Goal: Information Seeking & Learning: Learn about a topic

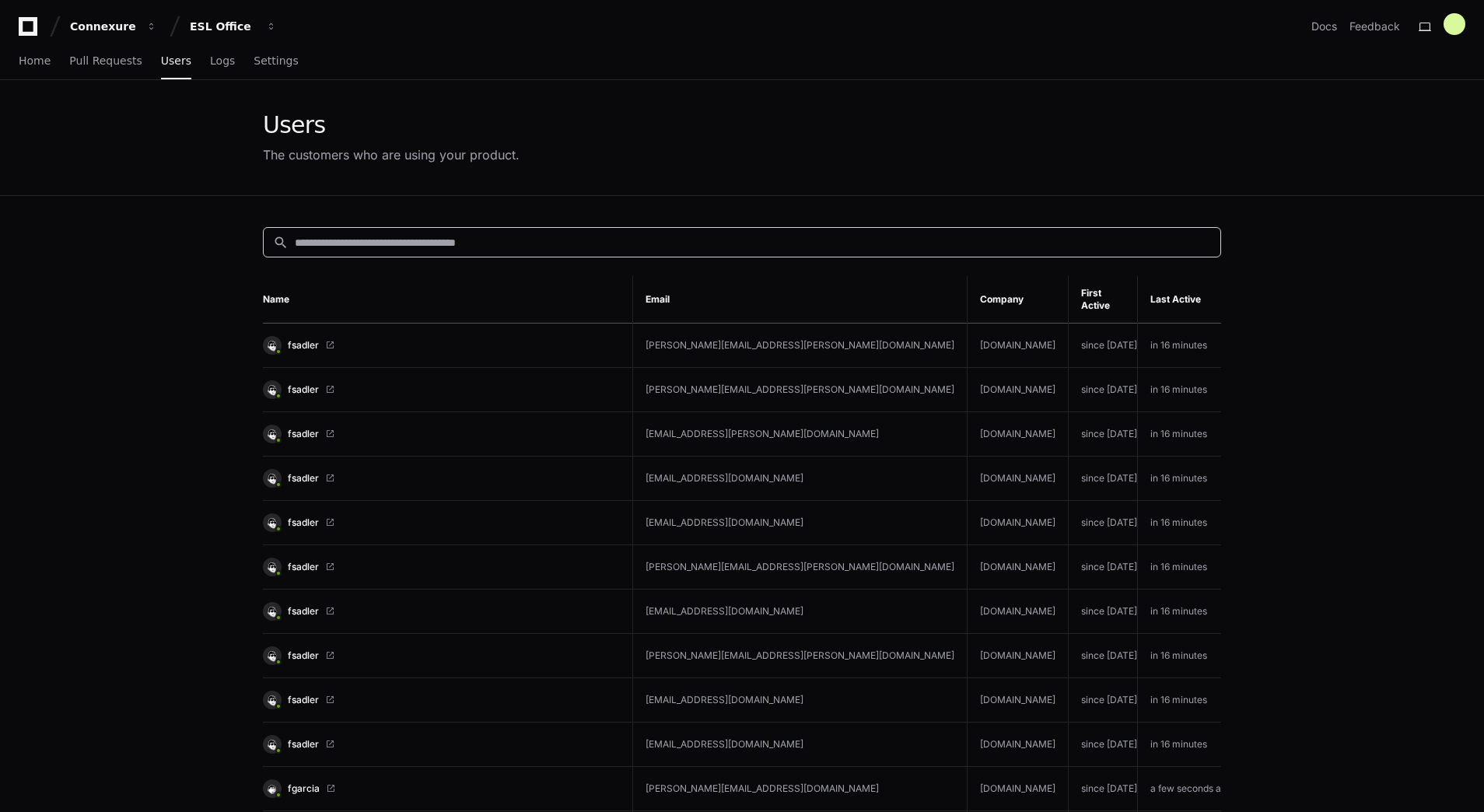
click at [520, 235] on input at bounding box center [752, 242] width 917 height 15
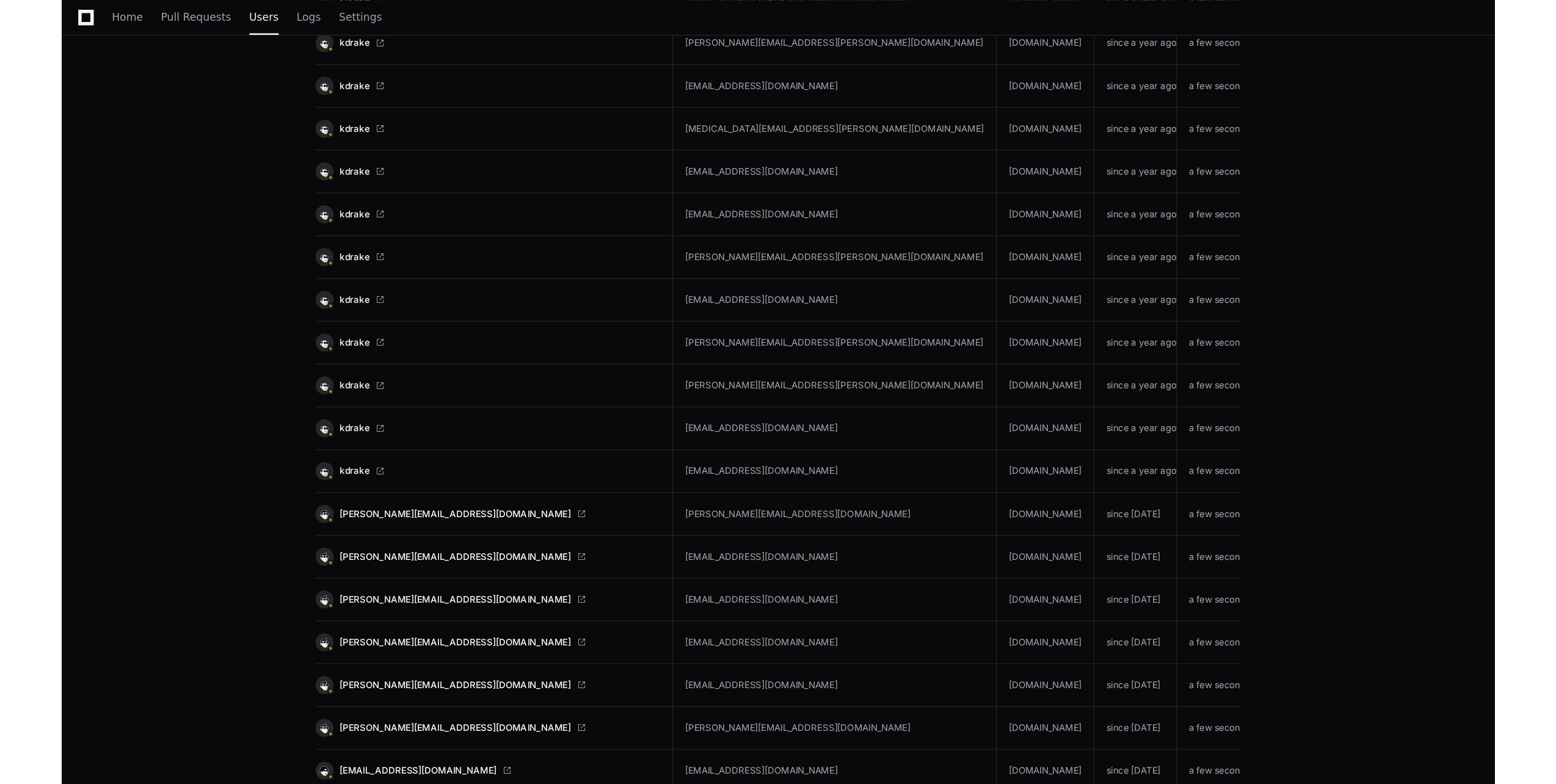
scroll to position [1619, 0]
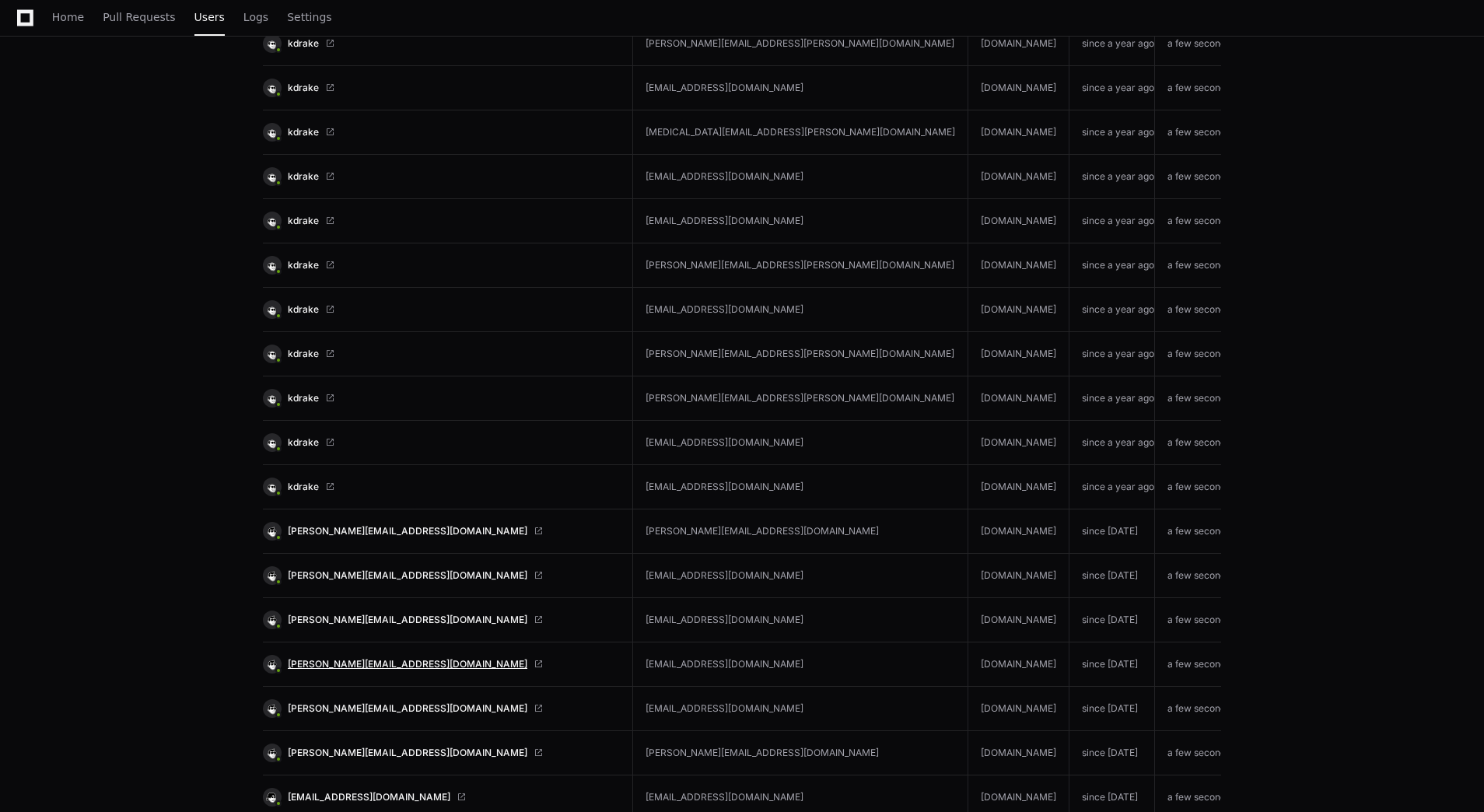
type input "*****"
click at [319, 661] on span "pam@evolutionrisk.com" at bounding box center [407, 664] width 240 height 13
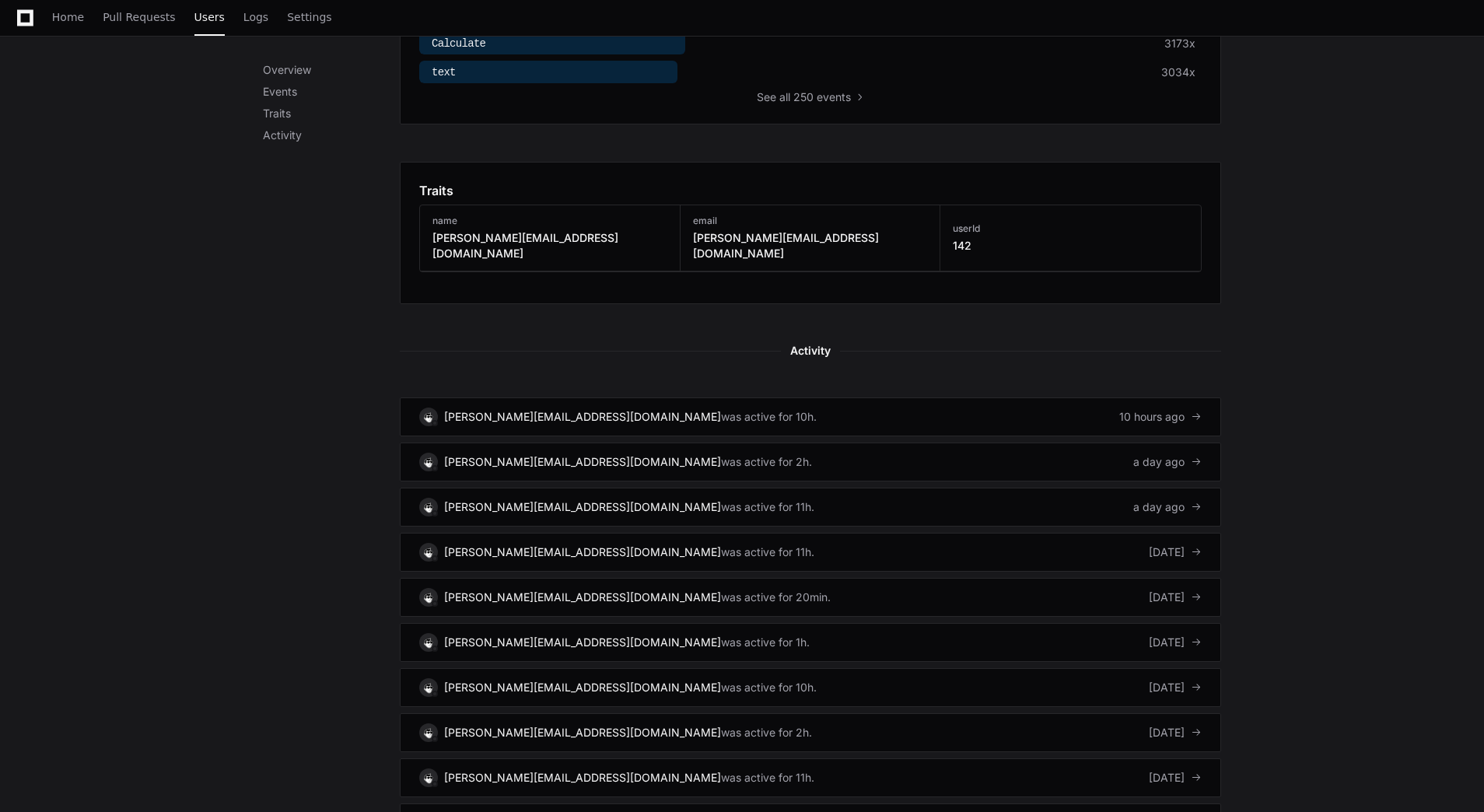
scroll to position [738, 0]
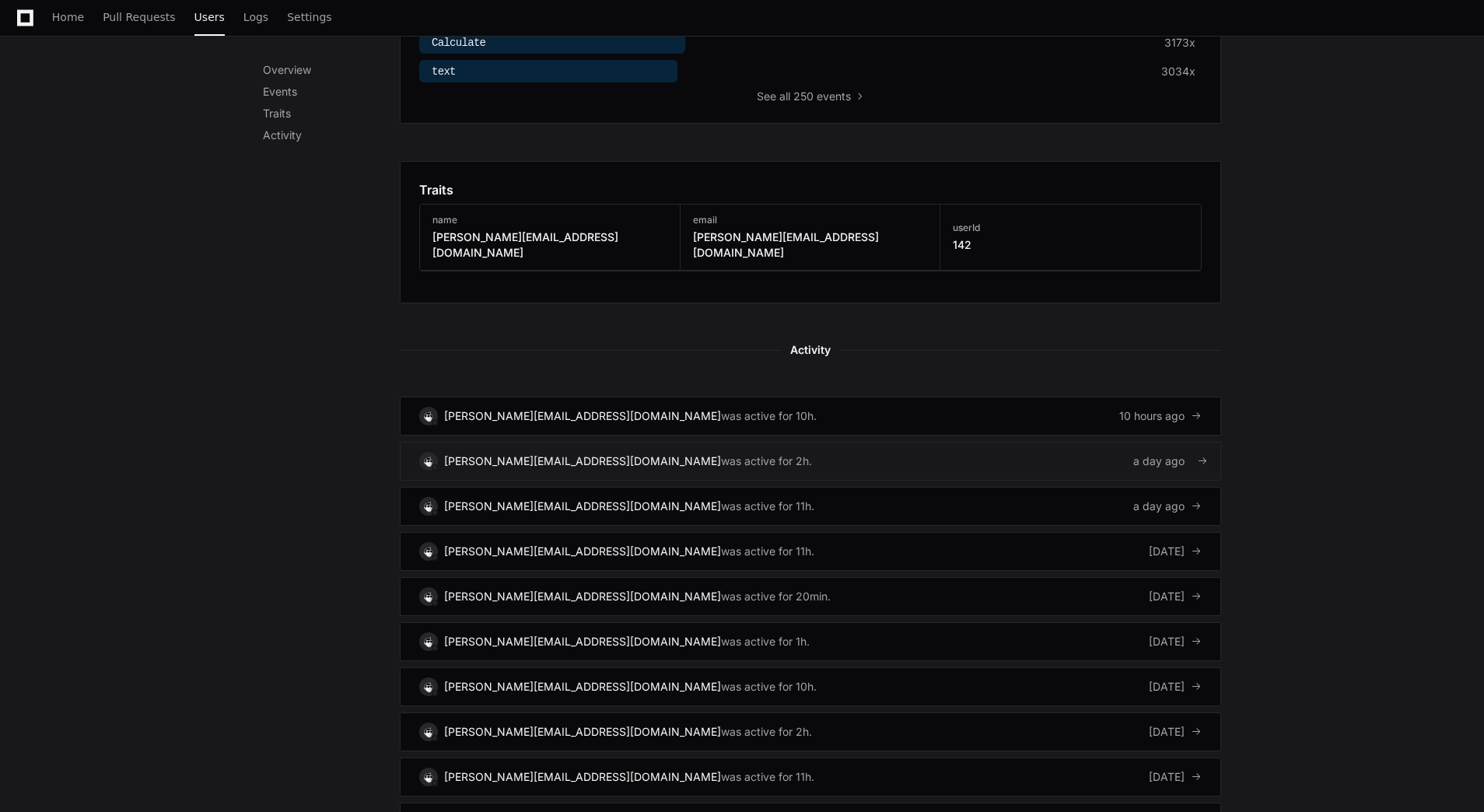
click at [1085, 442] on link "pam@evolutionrisk.com was active for 2h. a day ago" at bounding box center [810, 460] width 822 height 39
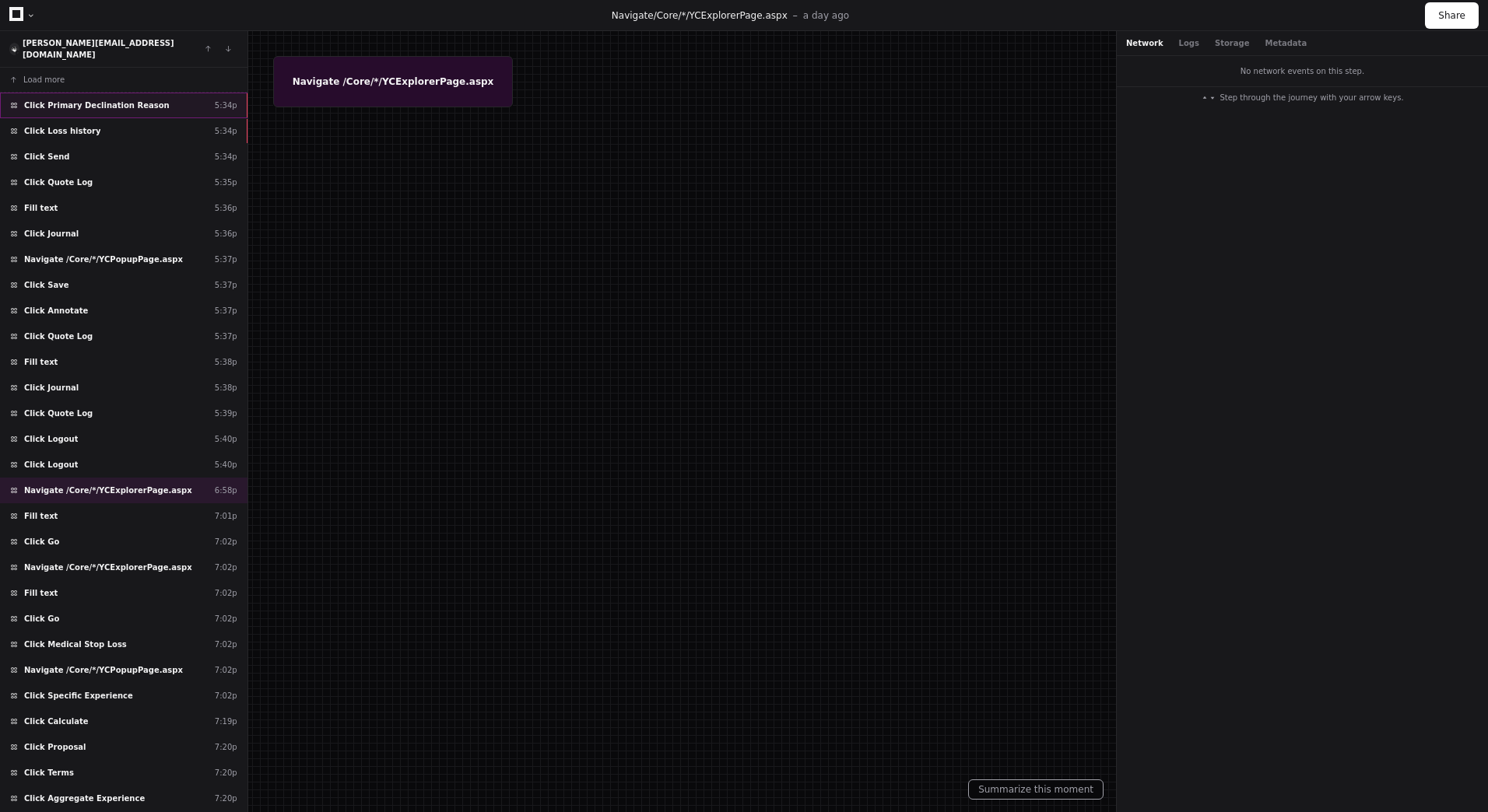
click at [158, 94] on div "Click Primary Declination Reason 5:34p" at bounding box center [123, 105] width 247 height 26
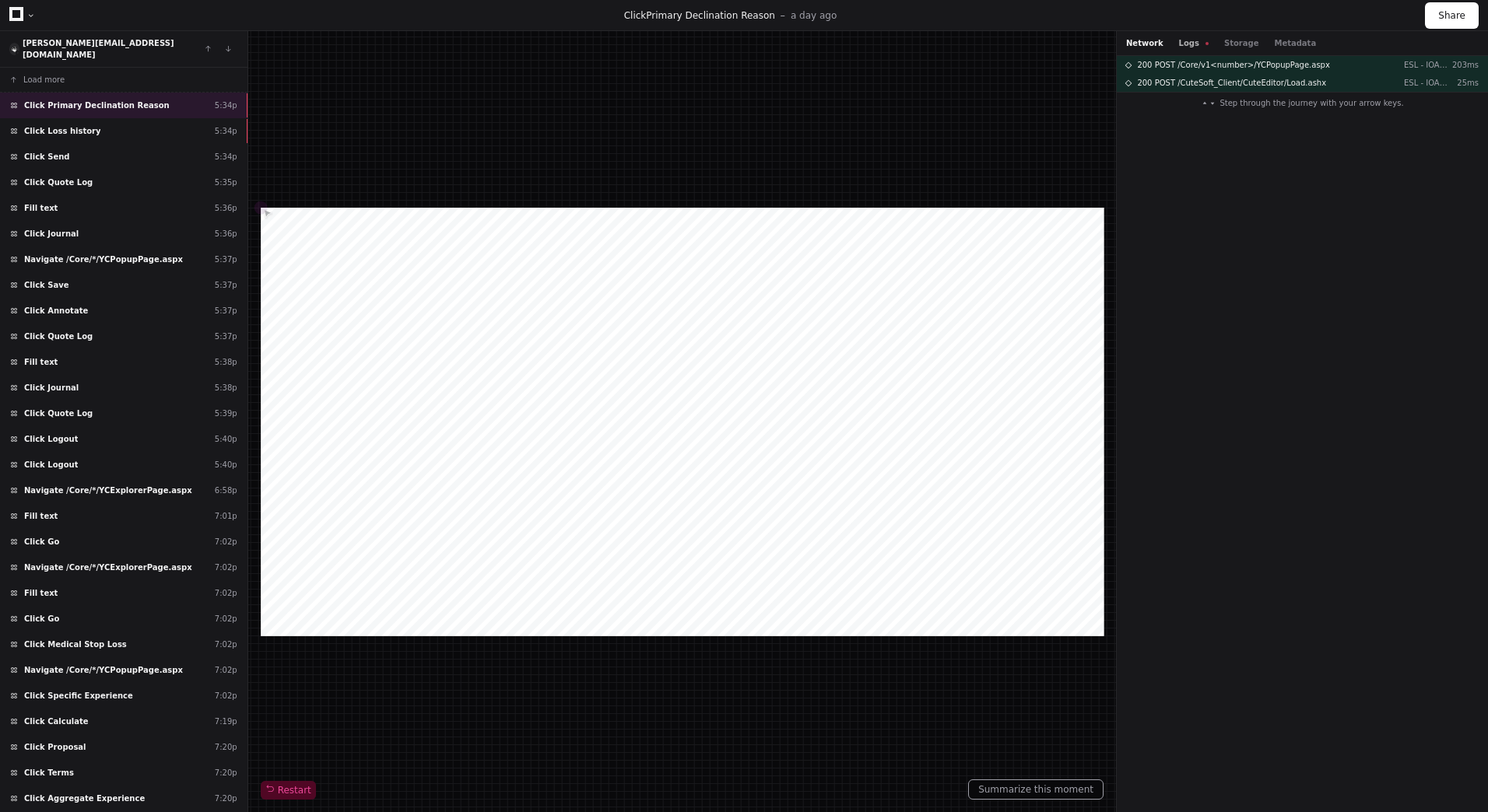
click at [1182, 46] on button "Logs" at bounding box center [1193, 44] width 30 height 12
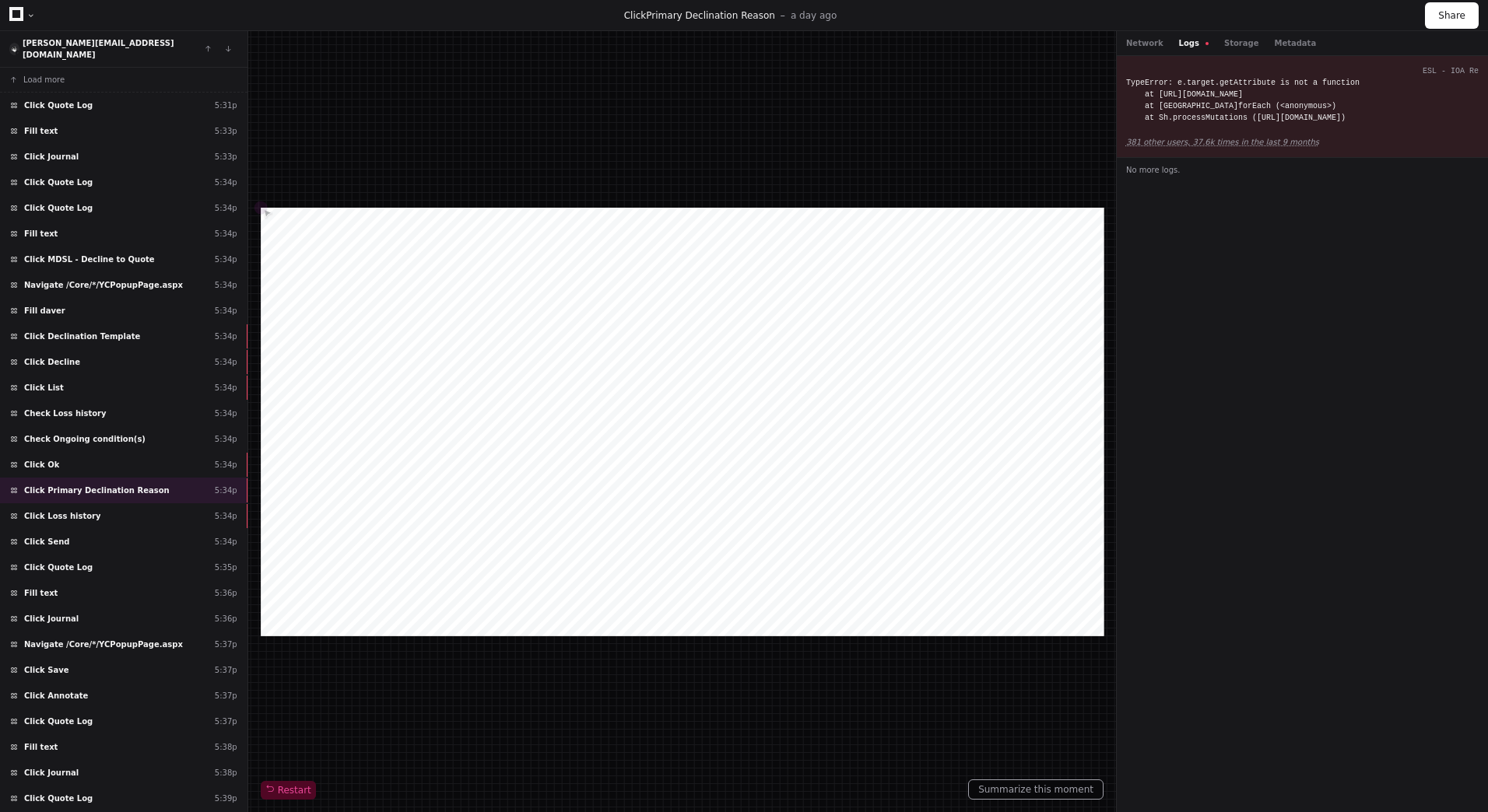
click at [16, 8] on icon at bounding box center [16, 14] width 14 height 14
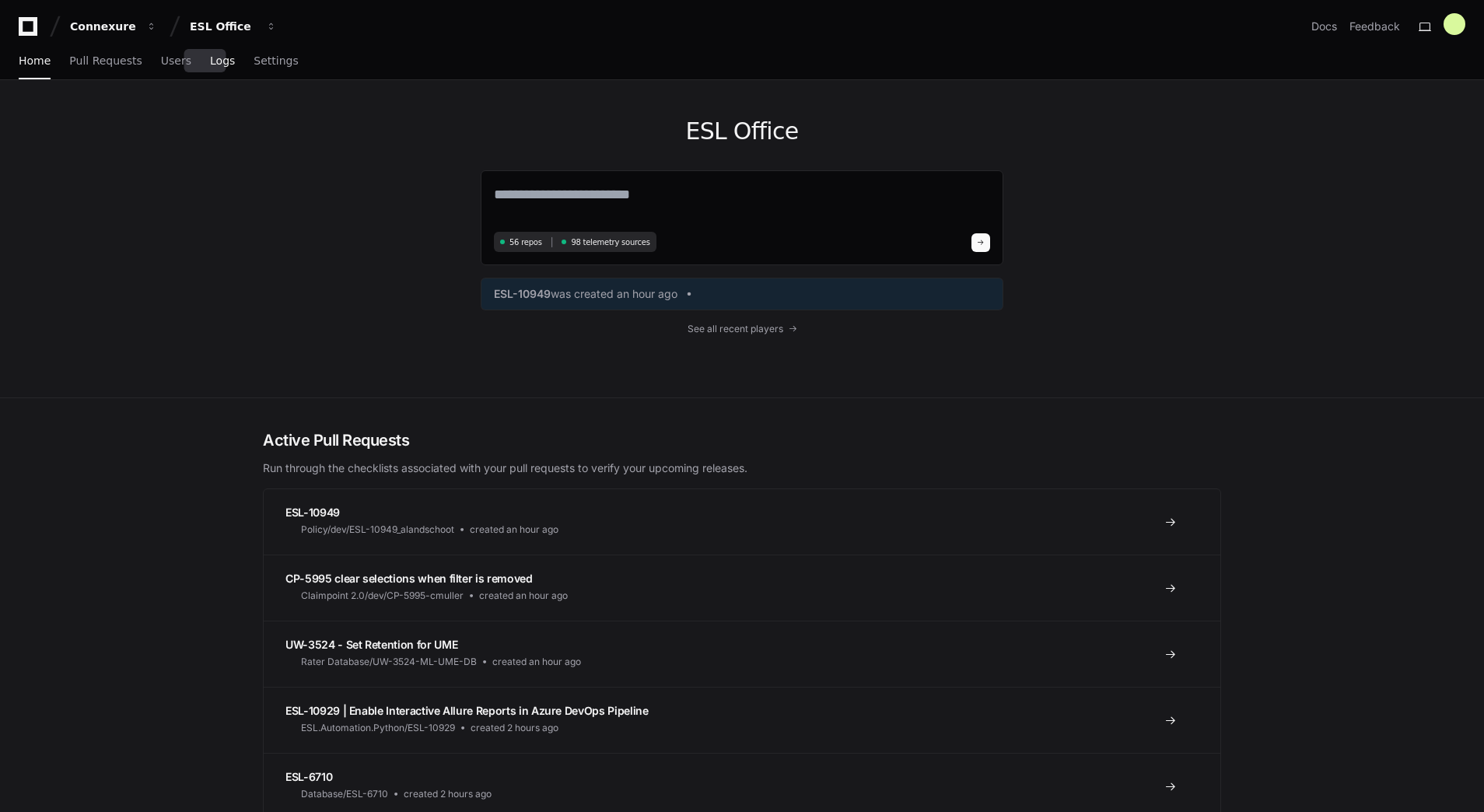
click at [210, 64] on span "Logs" at bounding box center [222, 60] width 25 height 9
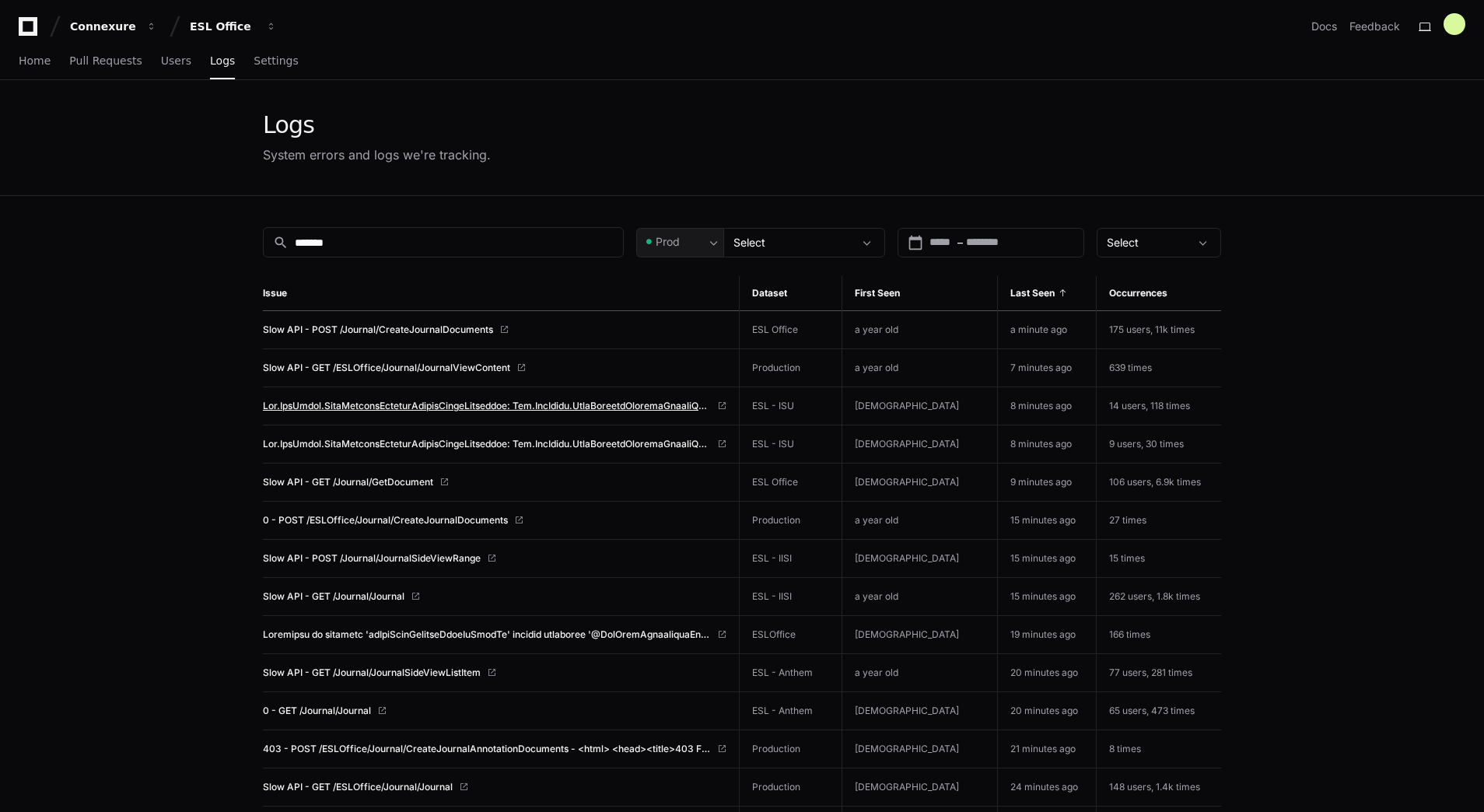
click at [408, 404] on span at bounding box center [487, 406] width 448 height 13
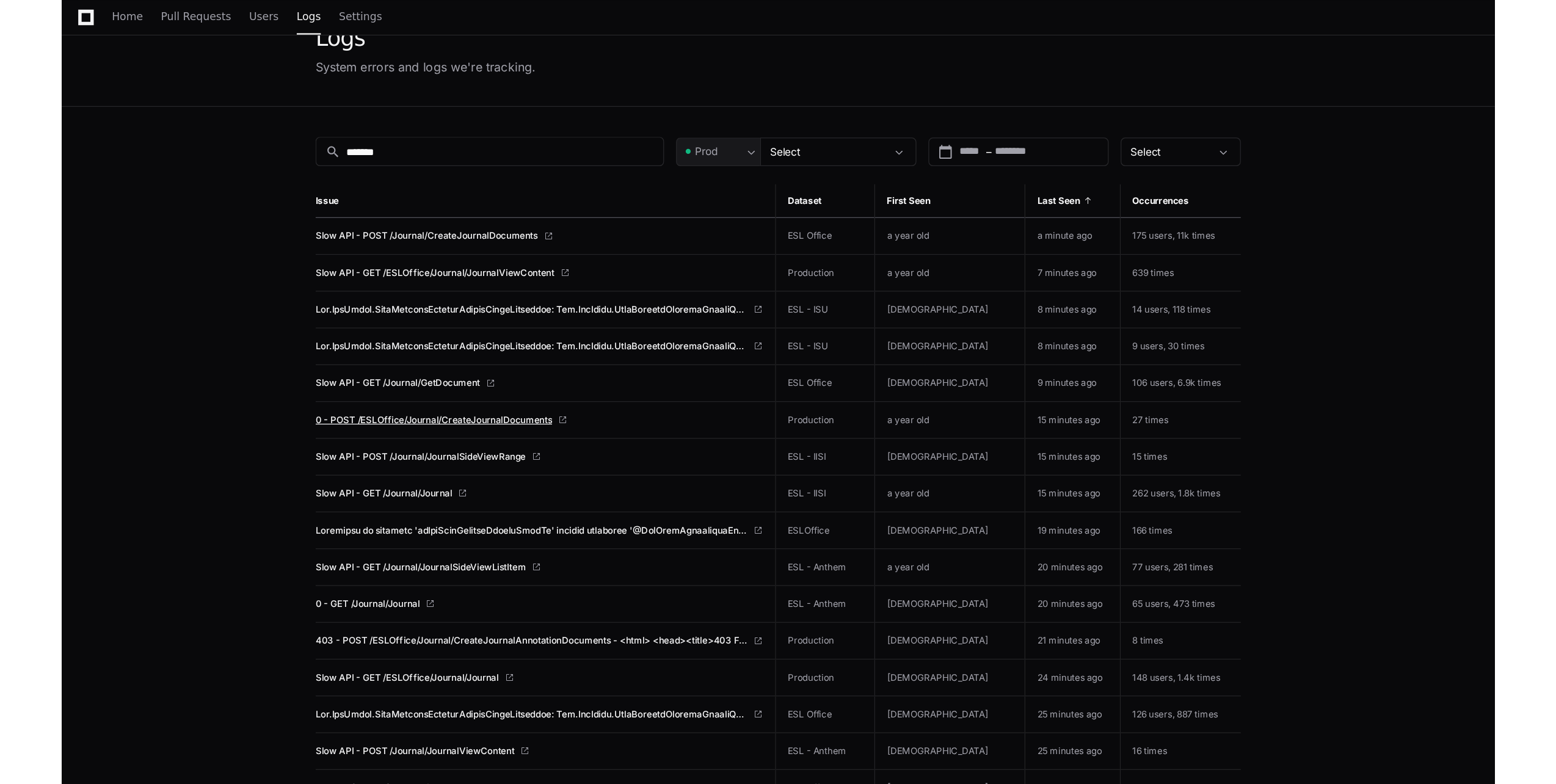
scroll to position [69, 0]
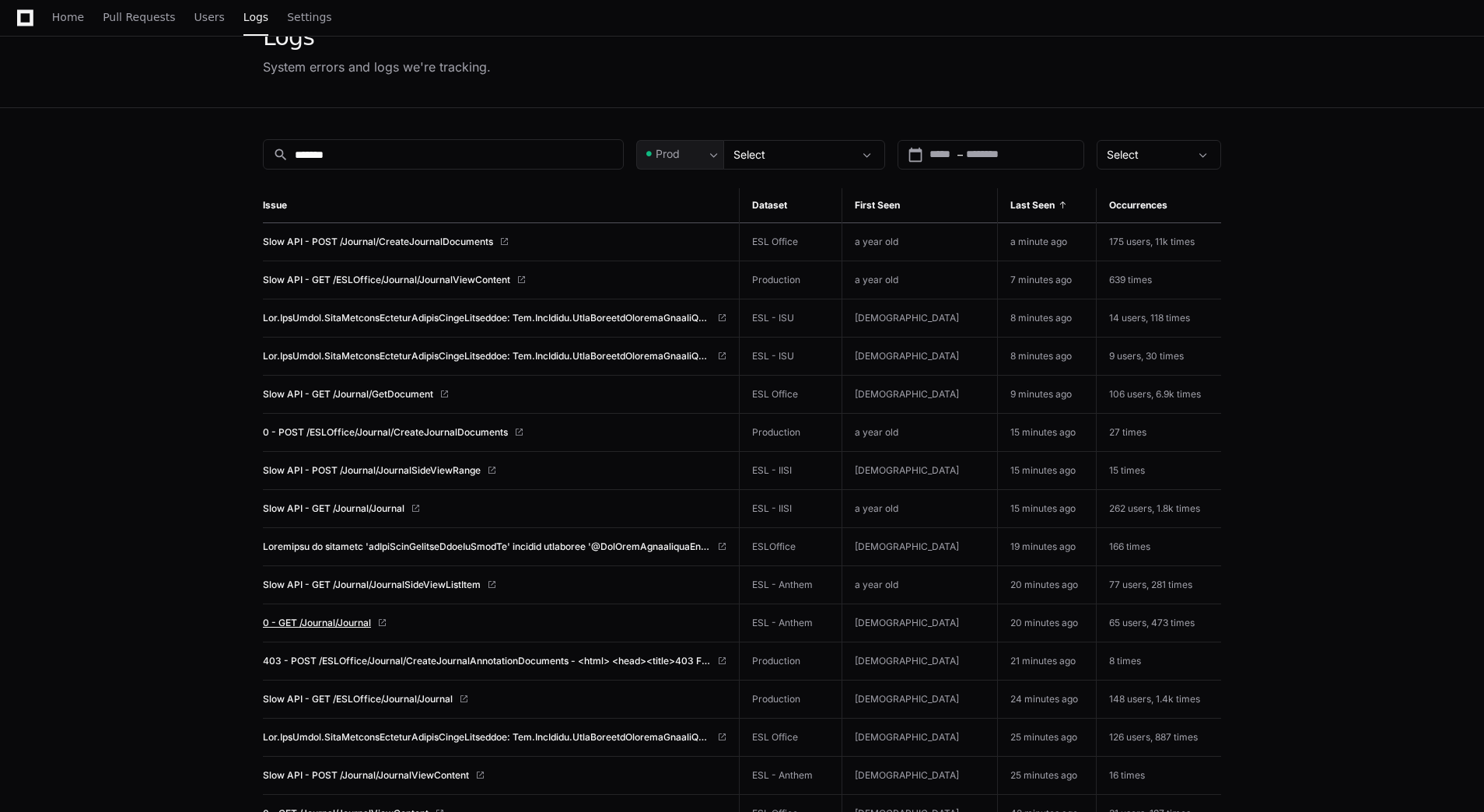
click at [346, 624] on span "0 - GET /Journal/Journal" at bounding box center [317, 623] width 108 height 13
click at [330, 623] on span "0 - GET /Journal/Journal" at bounding box center [317, 623] width 108 height 13
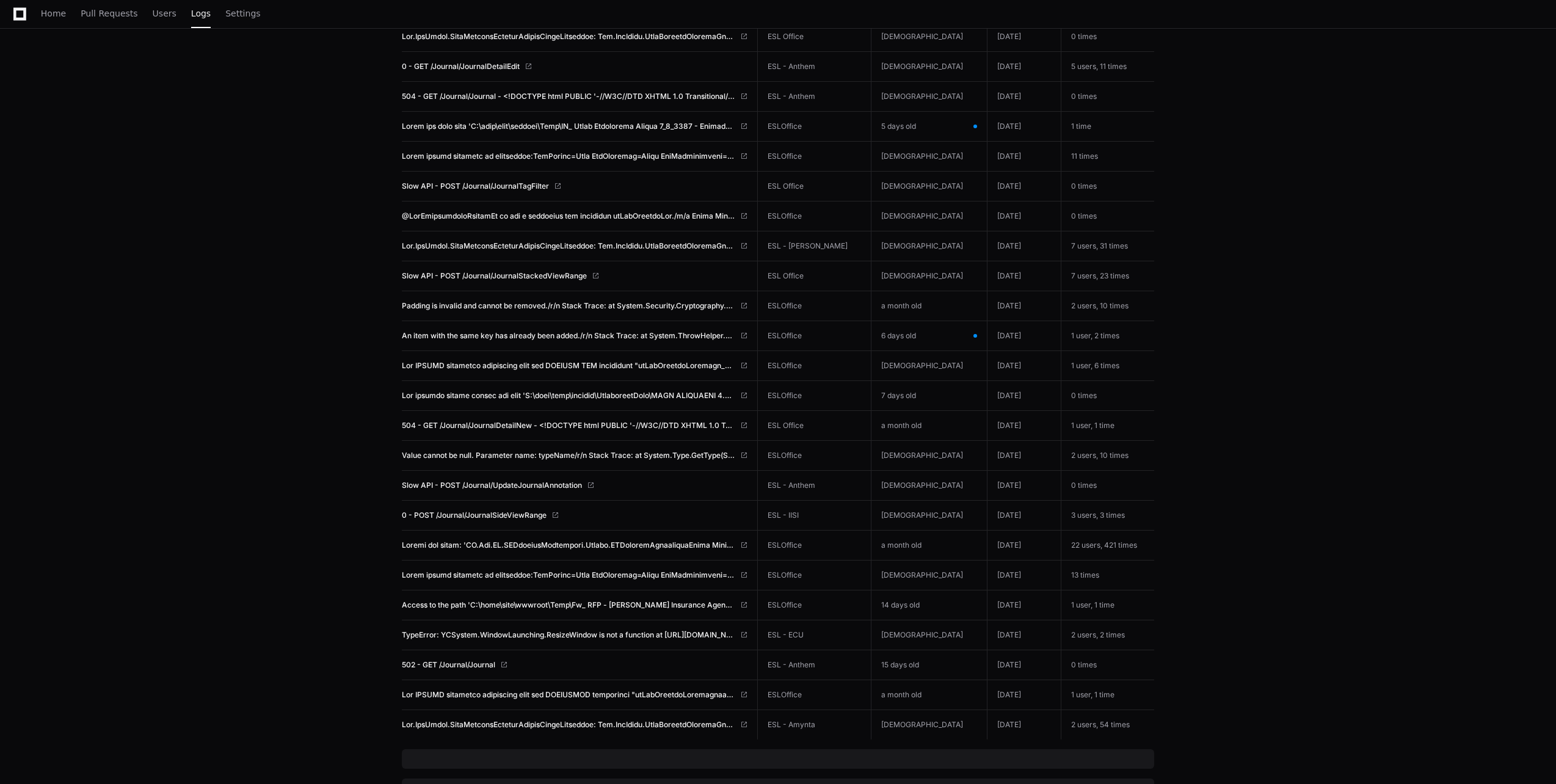
scroll to position [1944, 0]
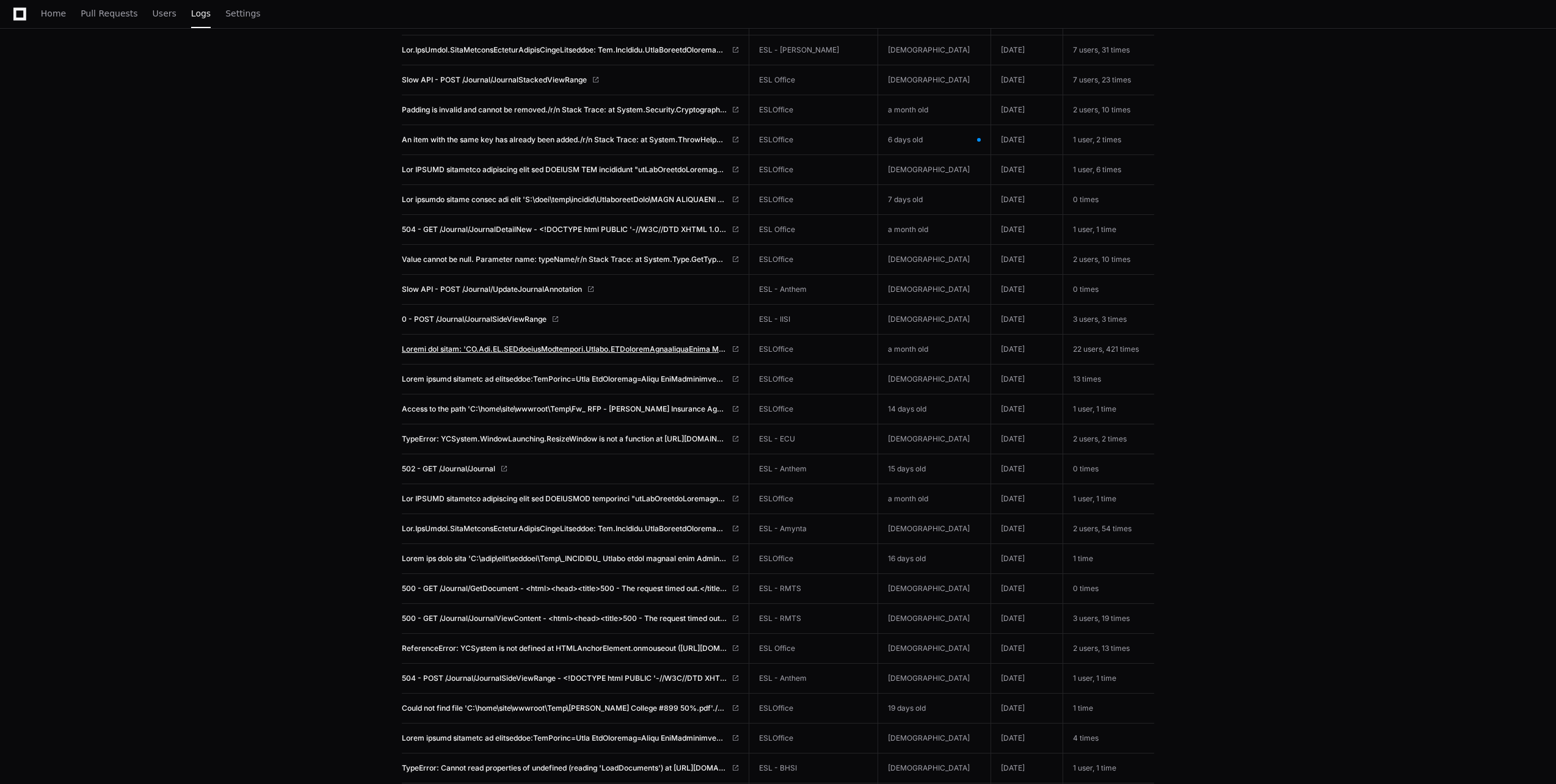
click at [468, 353] on span at bounding box center [564, 349] width 325 height 10
click at [470, 345] on span at bounding box center [564, 349] width 325 height 10
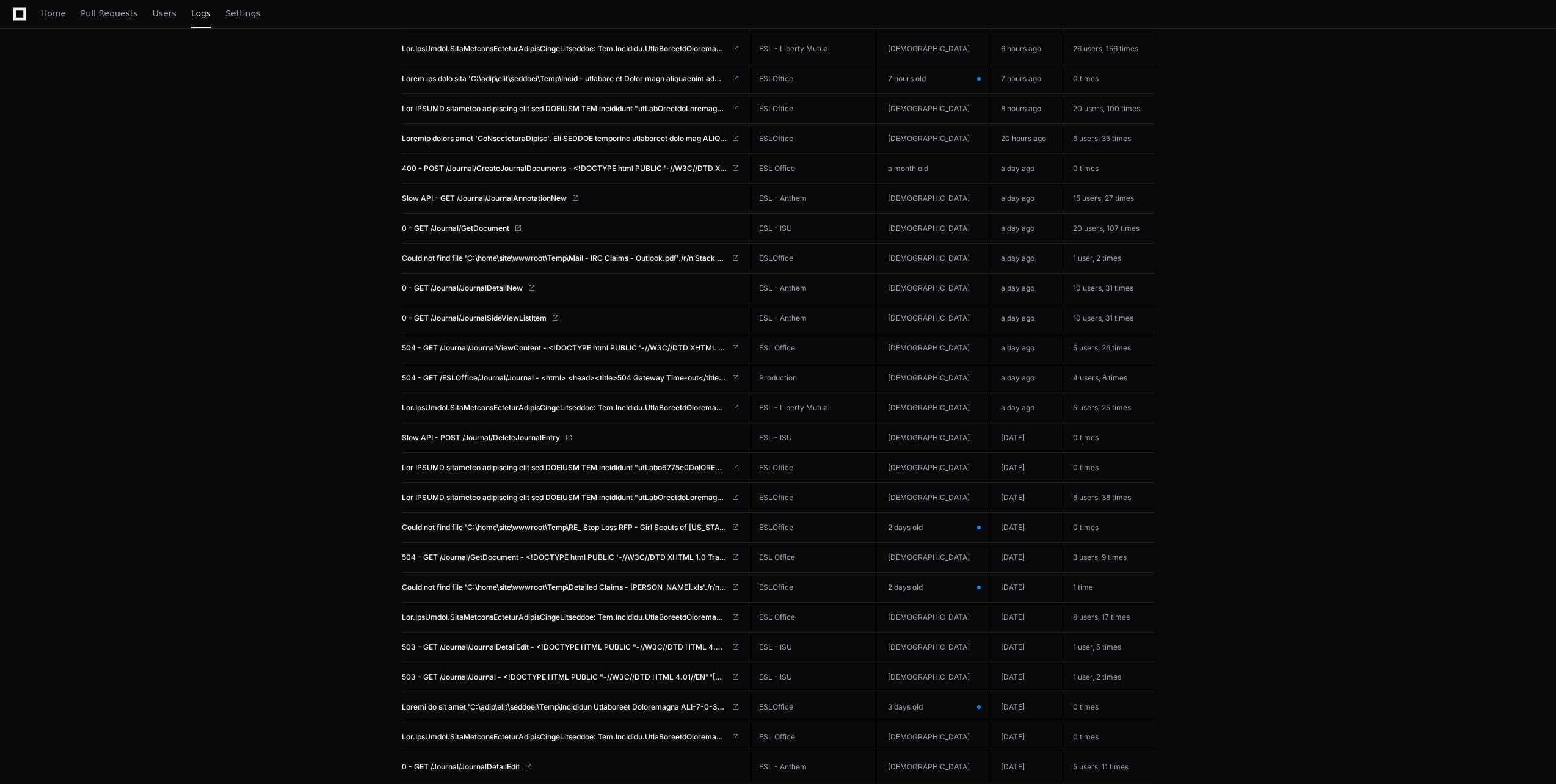
scroll to position [1038, 0]
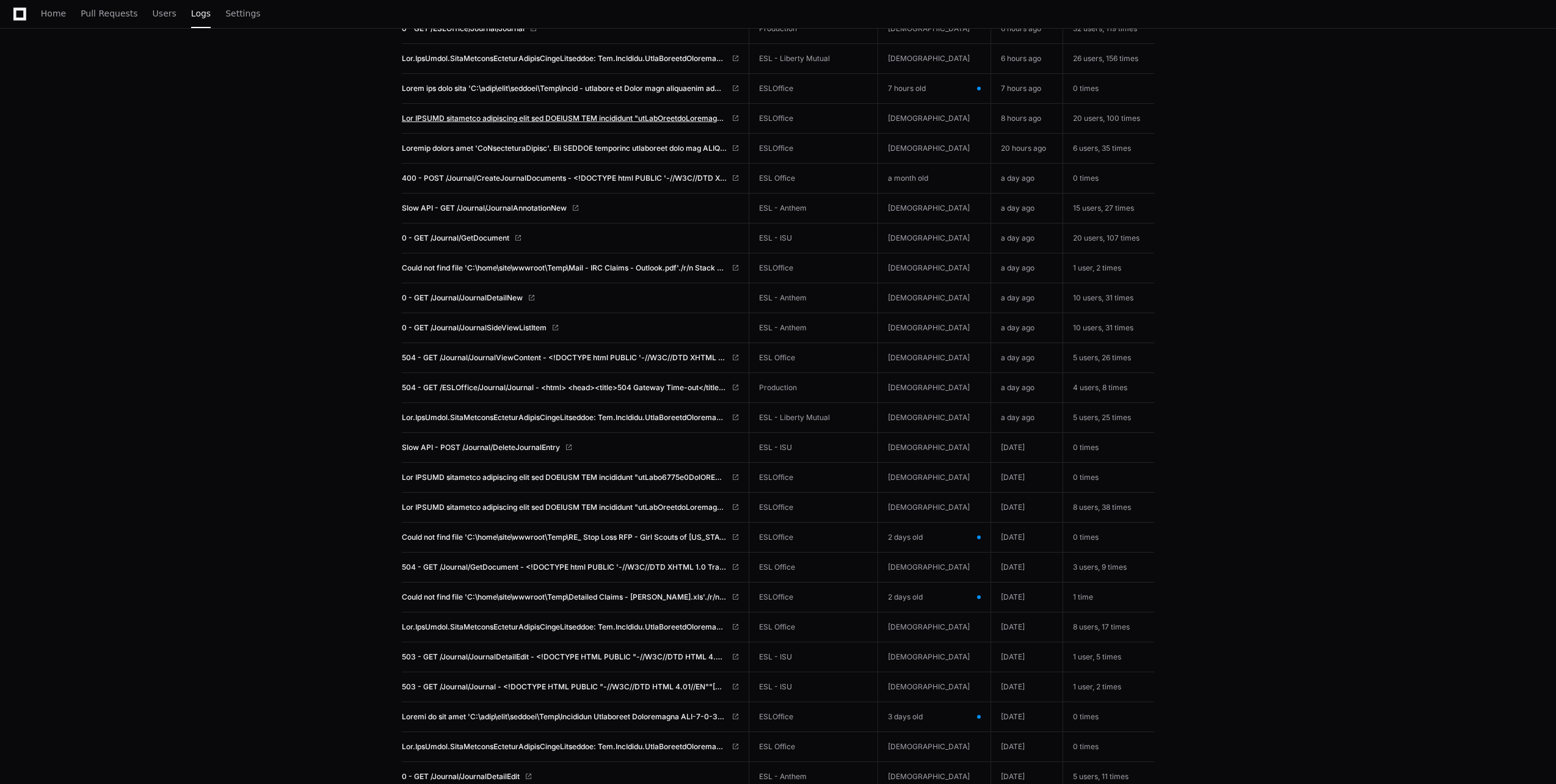
click at [475, 118] on span at bounding box center [564, 118] width 325 height 10
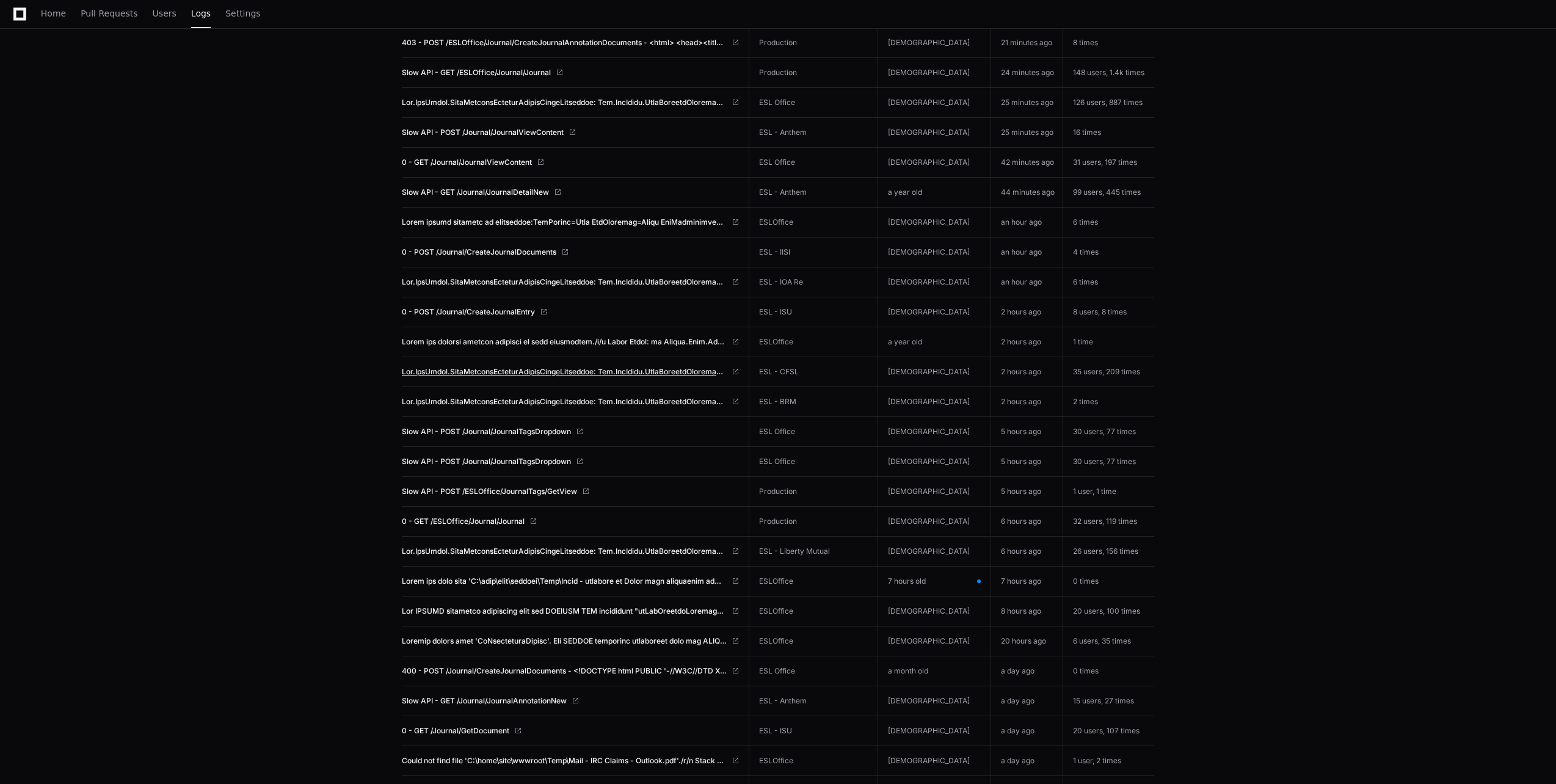
scroll to position [488, 0]
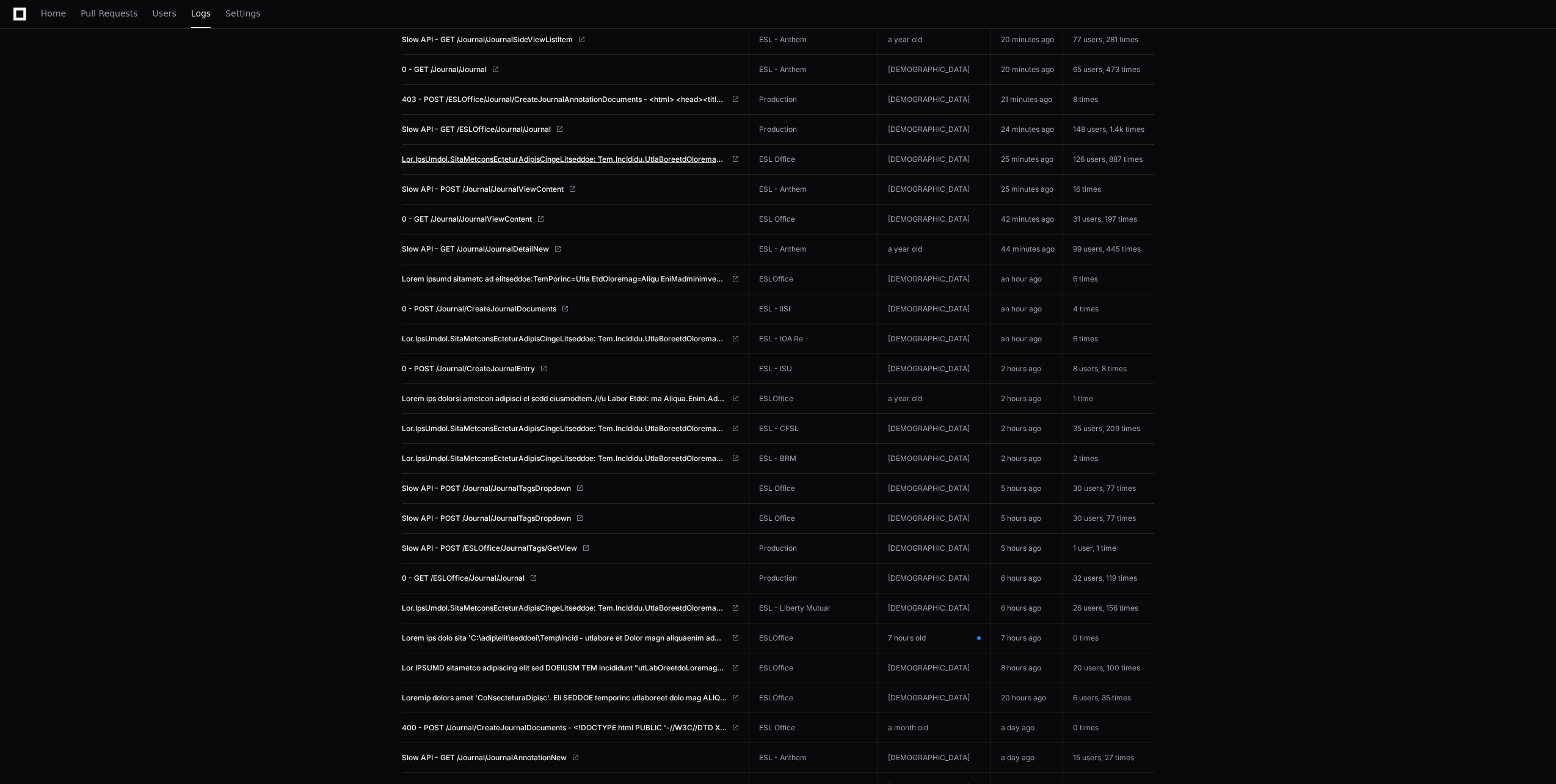
click at [512, 157] on span at bounding box center [564, 159] width 325 height 10
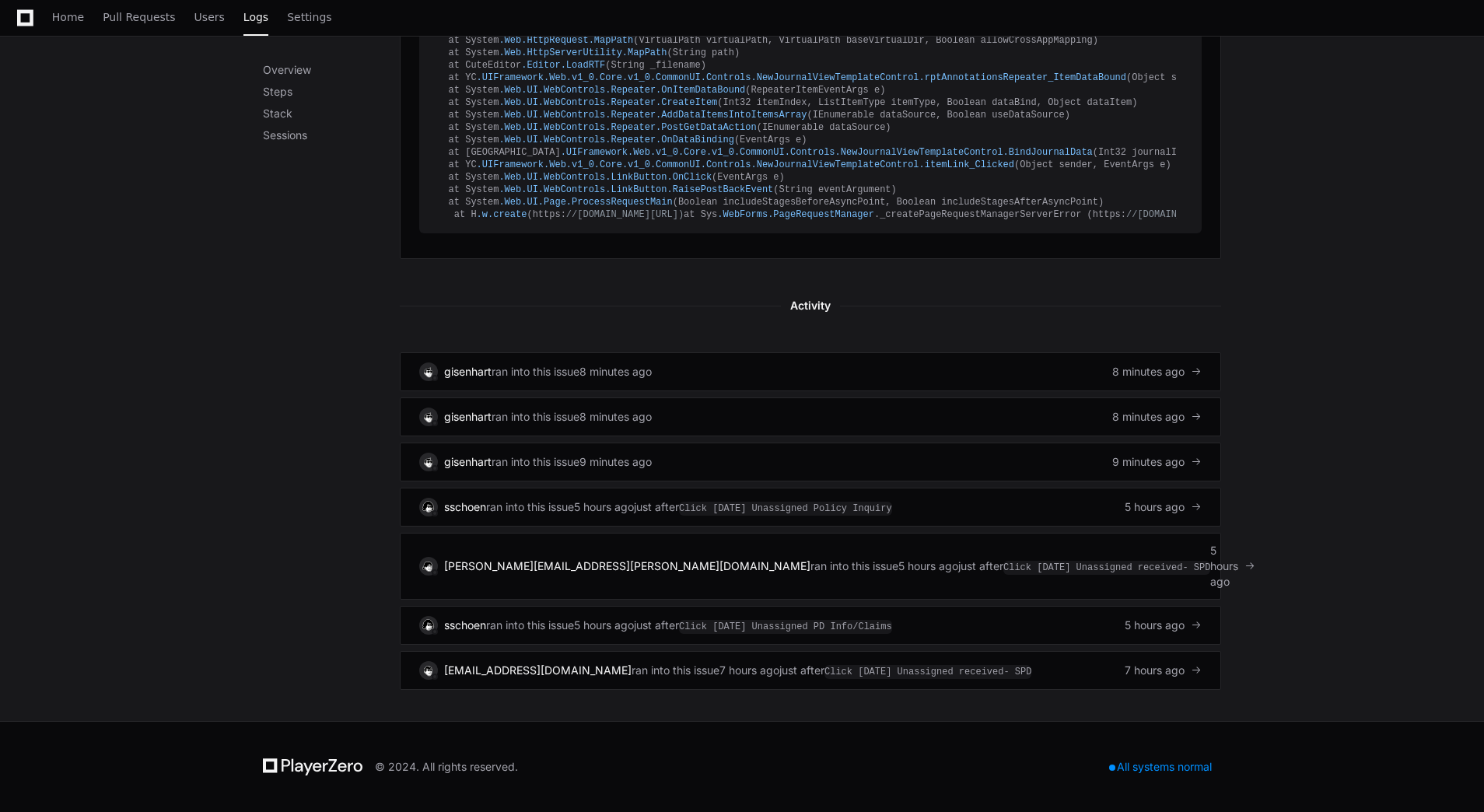
scroll to position [945, 0]
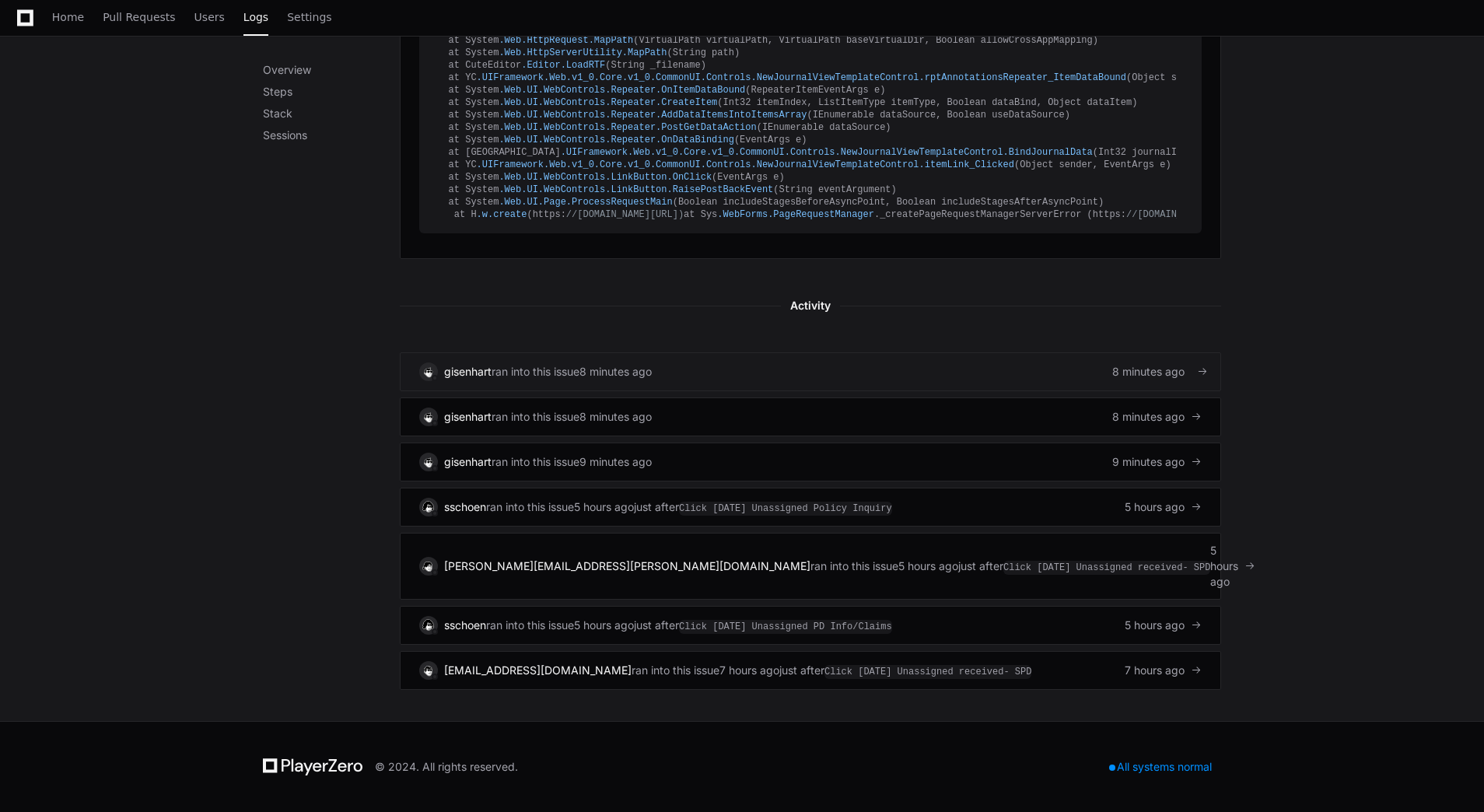
click at [690, 381] on div "gisenhart ran into this issue 8 minutes ago 8 minutes ago" at bounding box center [810, 372] width 782 height 19
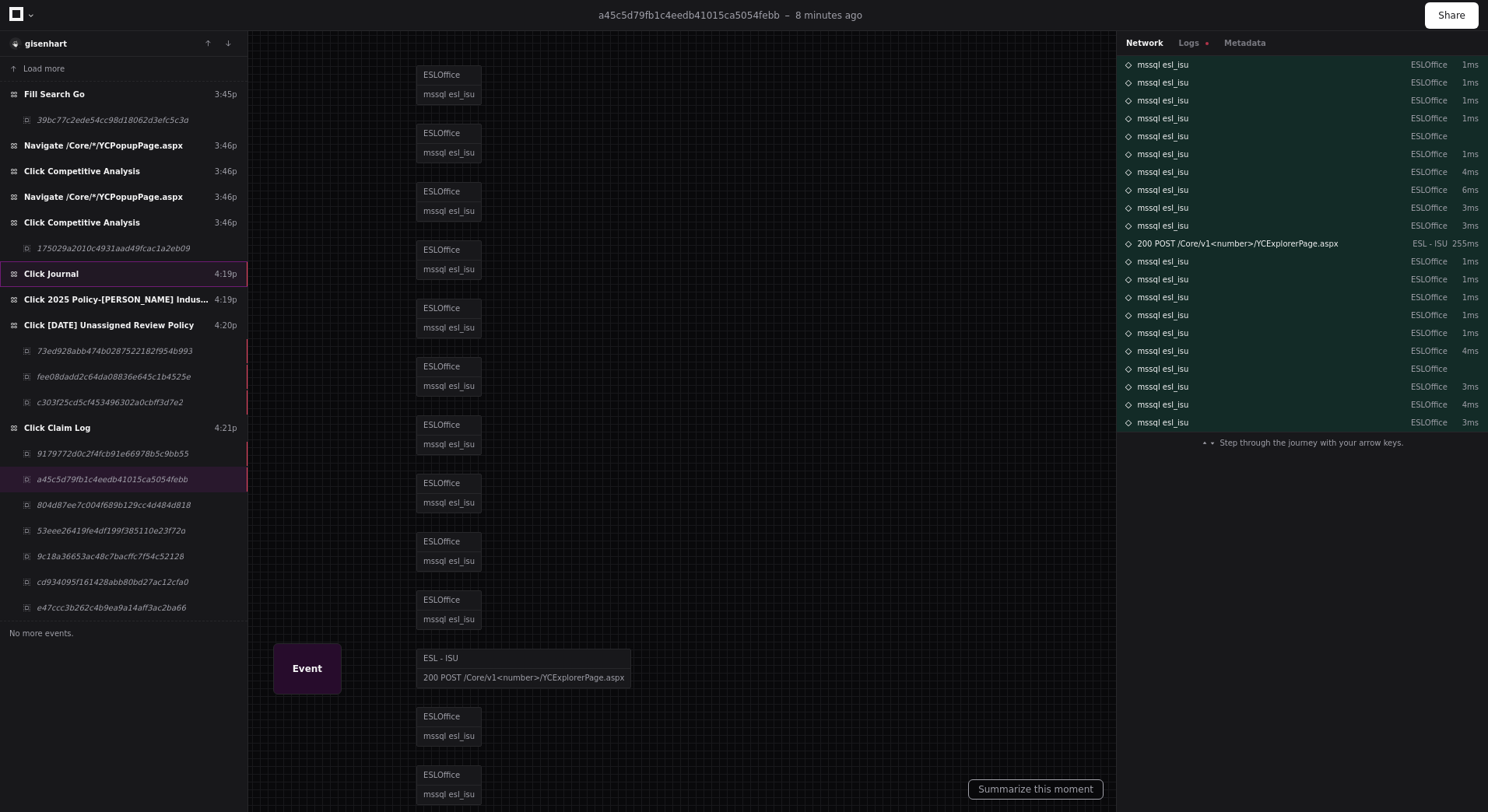
click at [184, 276] on div "Click Journal 4:19p" at bounding box center [123, 274] width 247 height 26
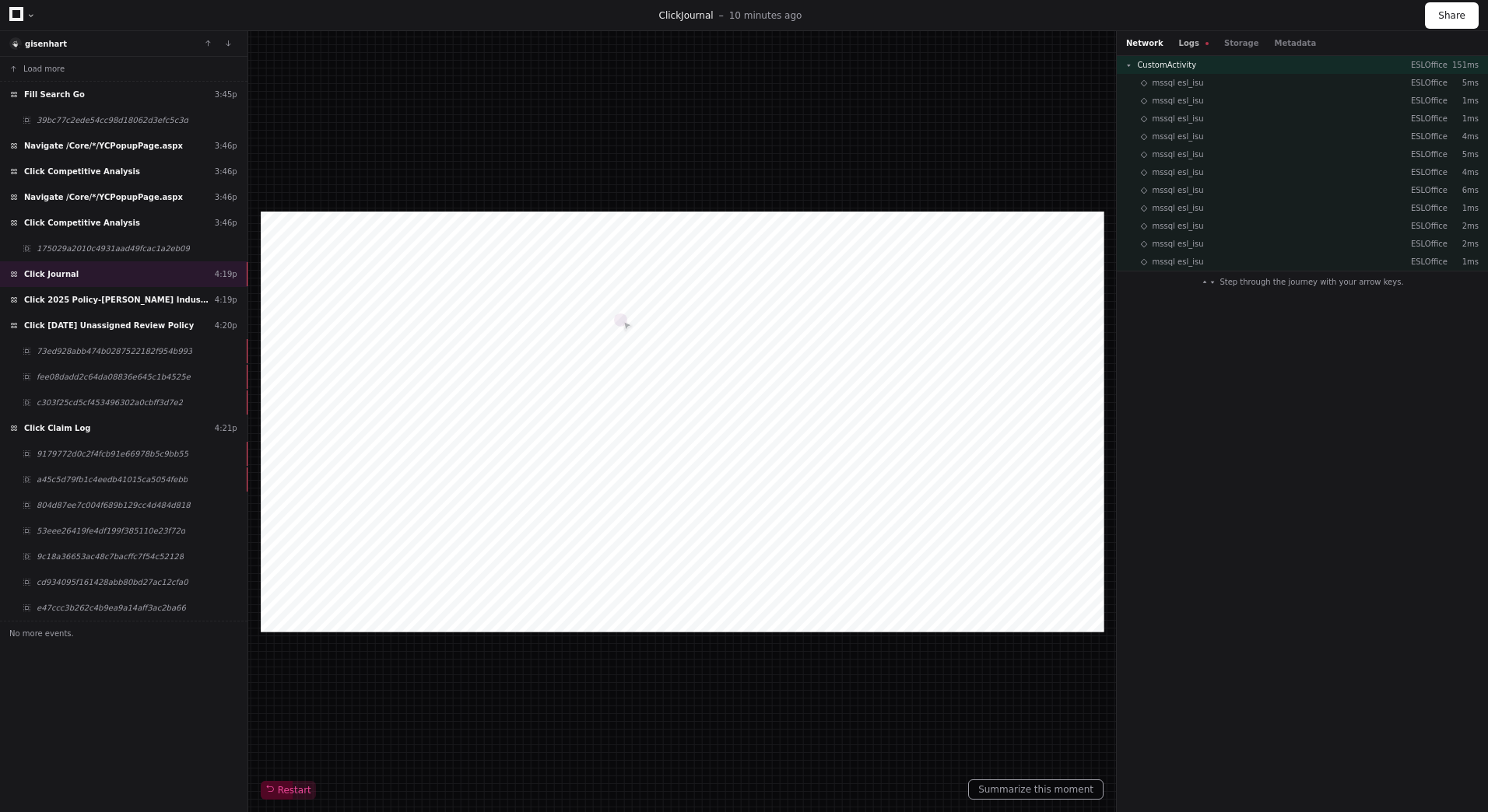
click at [1183, 41] on button "Logs" at bounding box center [1193, 44] width 30 height 12
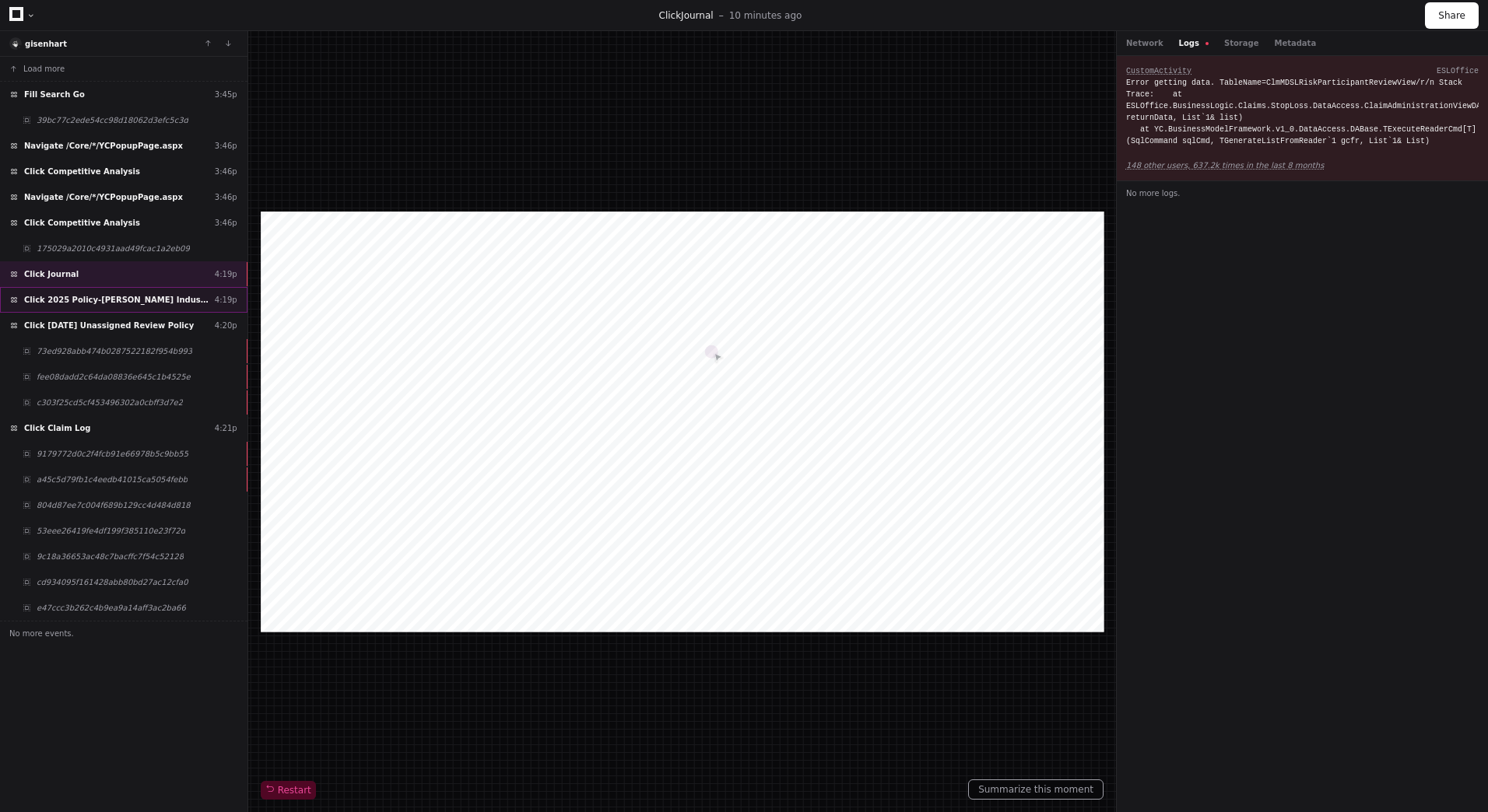
click at [154, 305] on span "Click 2025 Policy-Mack Industries_ Inc.msg" at bounding box center [116, 300] width 184 height 12
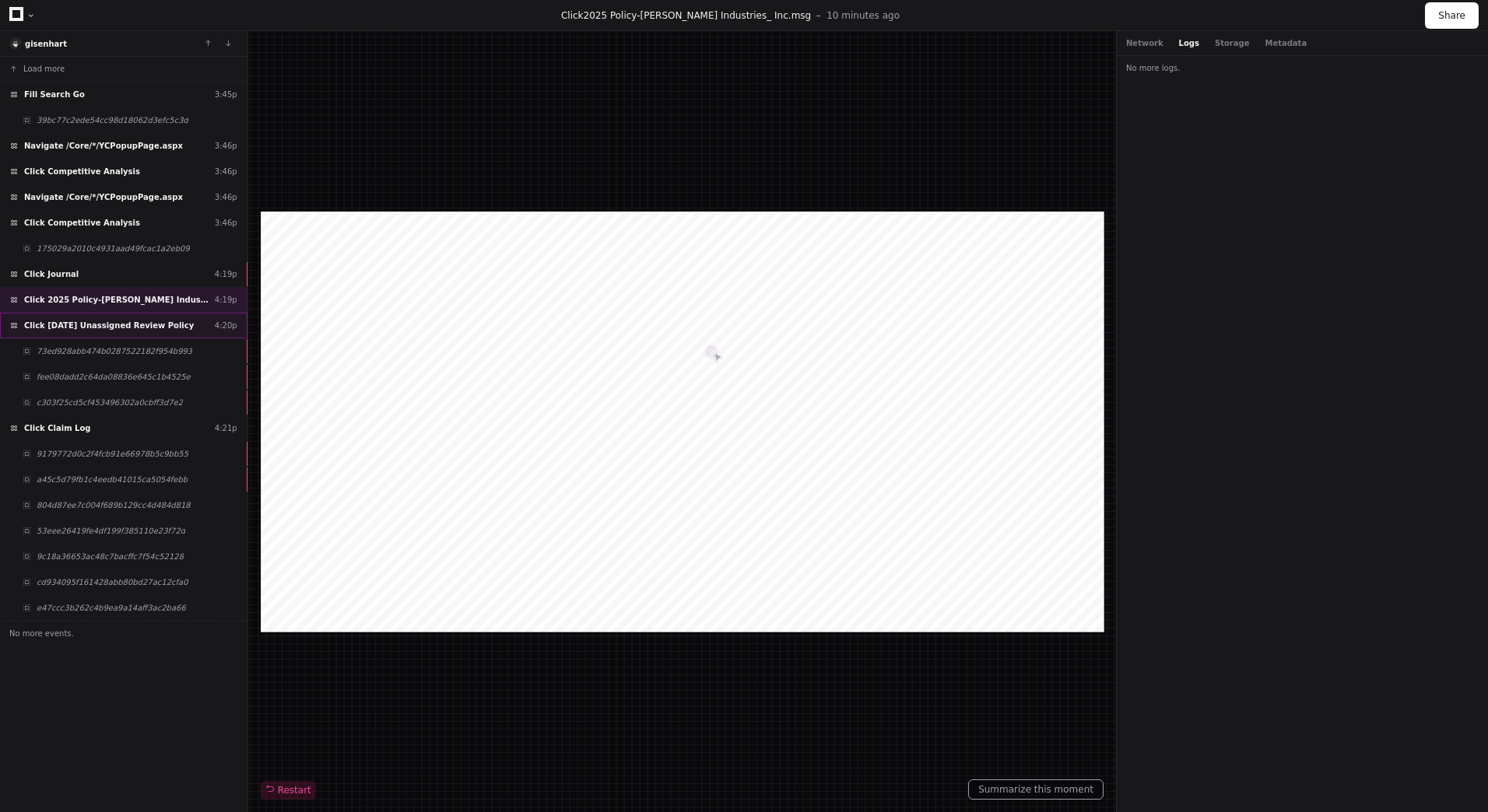
click at [150, 331] on div "Click 3/10/2025 Unassigned Review Policy 4:20p" at bounding box center [123, 325] width 247 height 26
click at [150, 354] on span "73ed928abb474b0287522182f954b993" at bounding box center [115, 352] width 156 height 12
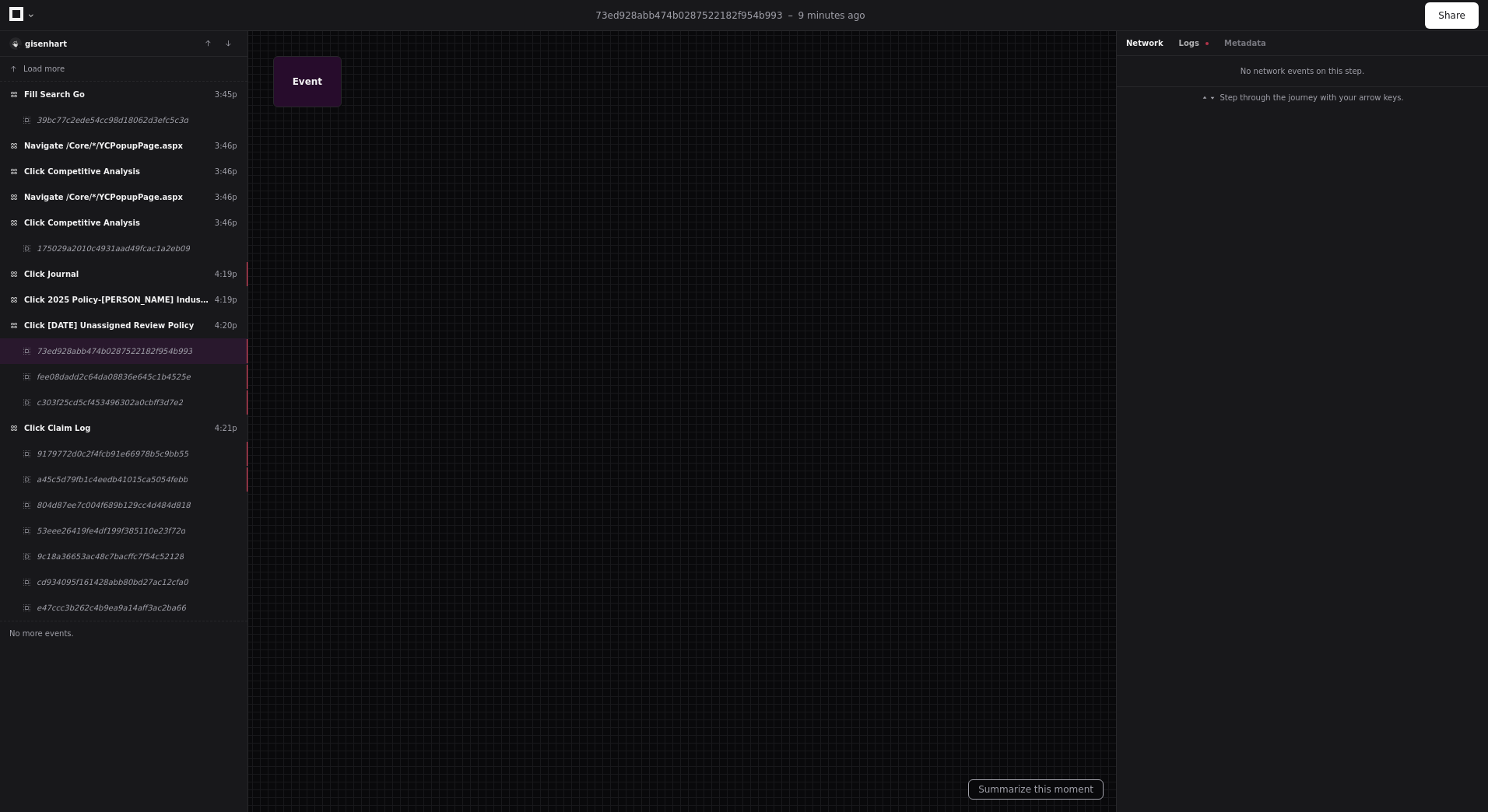
click at [1181, 39] on button "Logs" at bounding box center [1193, 44] width 30 height 12
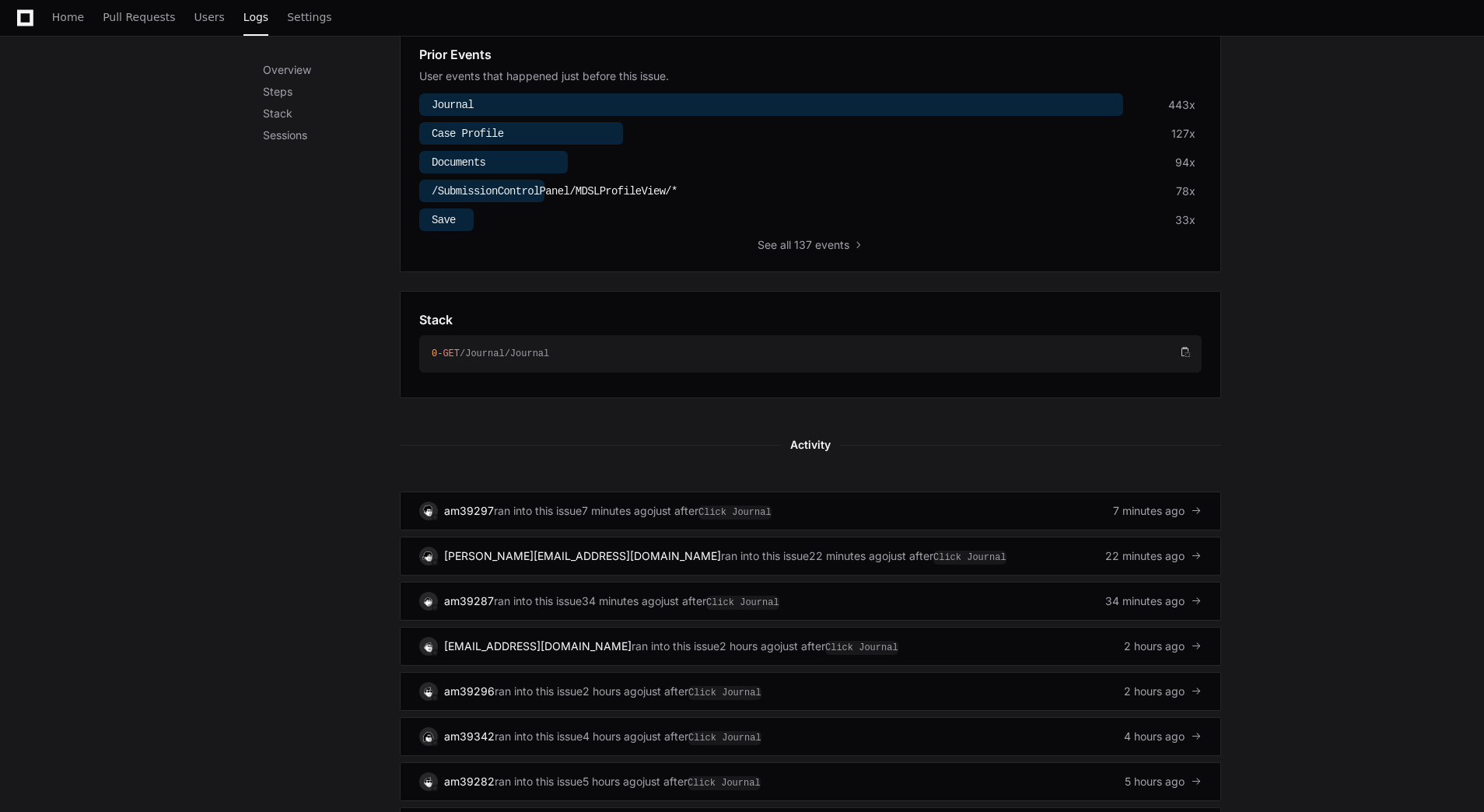
scroll to position [552, 0]
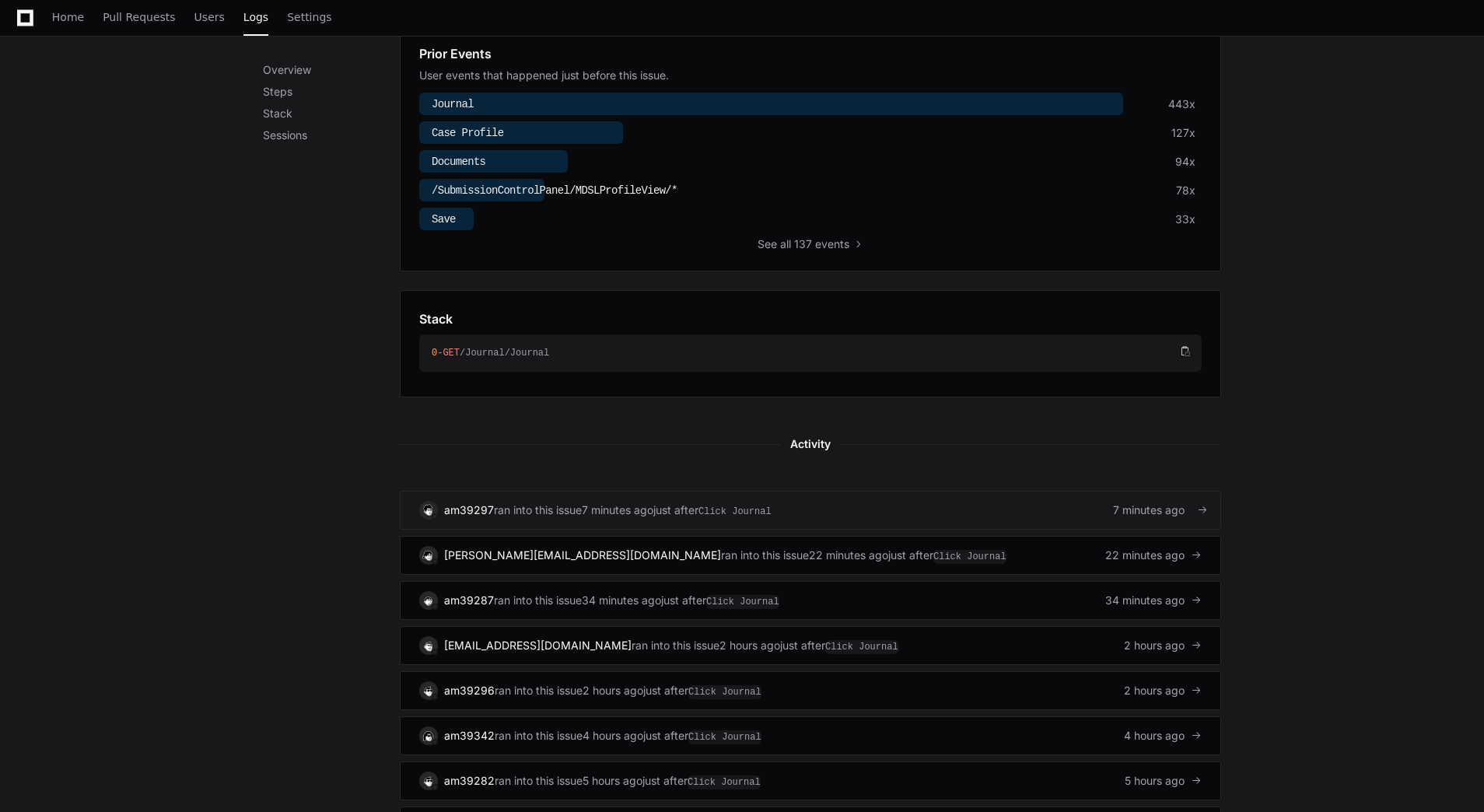
click at [900, 510] on div "am39297 ran into this issue 7 minutes ago just after Click Journal 7 minutes ago" at bounding box center [810, 510] width 782 height 19
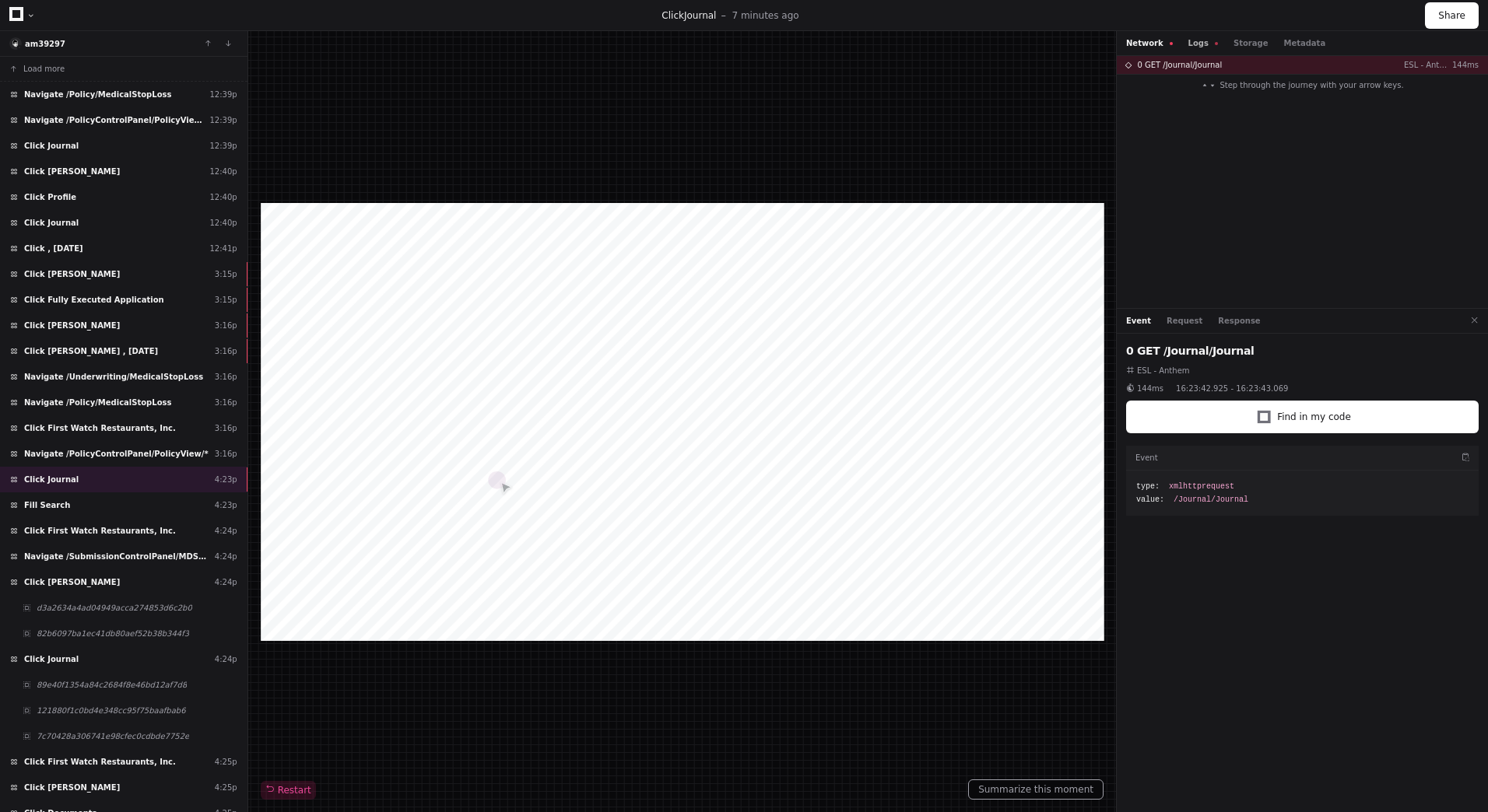
click at [1195, 41] on button "Logs" at bounding box center [1203, 44] width 30 height 12
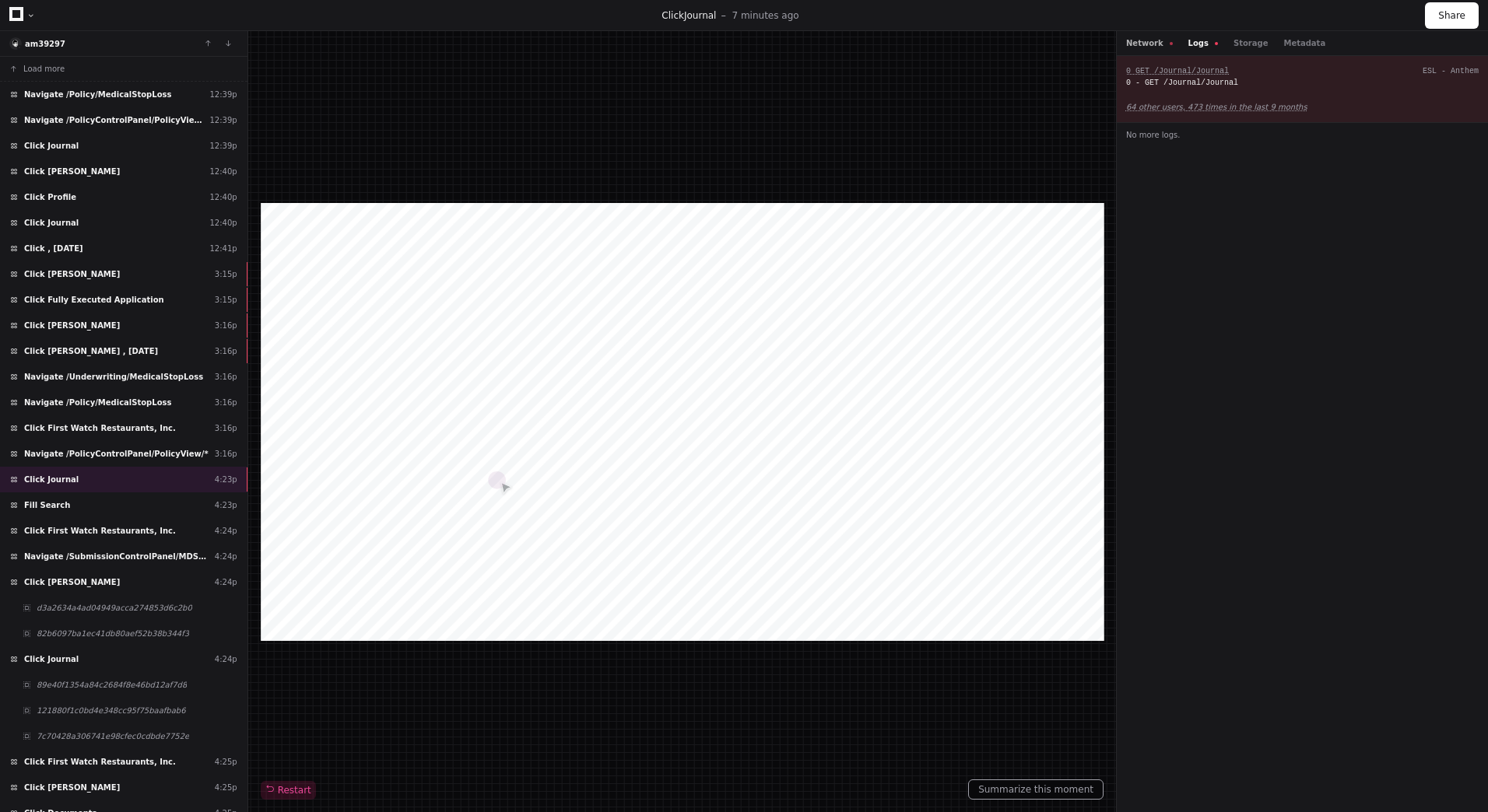
click at [1141, 41] on button "Network" at bounding box center [1149, 44] width 47 height 12
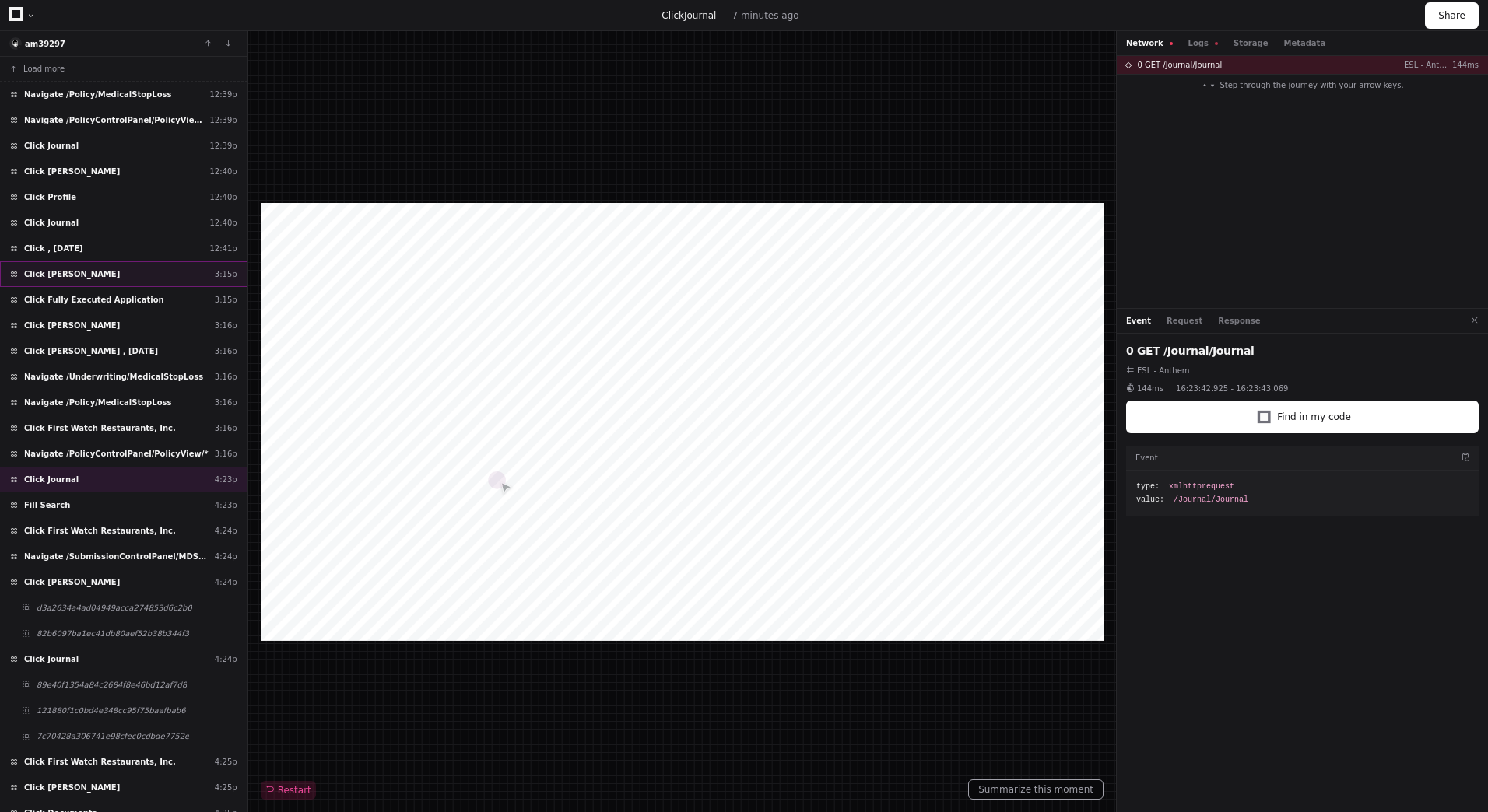
click at [154, 267] on div "Click Jessica Hoffner 3:15p" at bounding box center [123, 274] width 247 height 26
click at [137, 299] on div "Click Fully Executed Application 3:15p" at bounding box center [123, 299] width 247 height 26
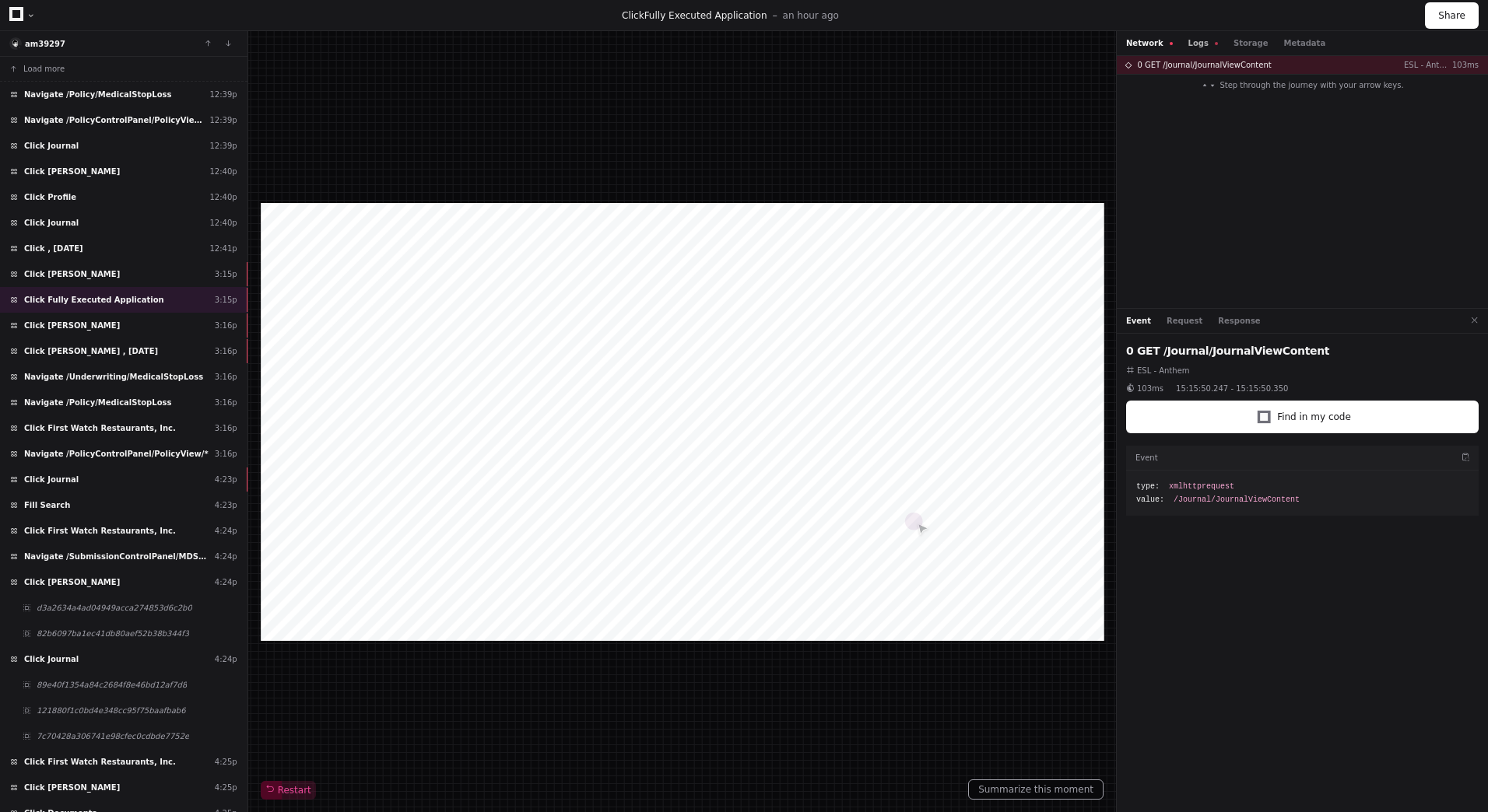
click at [1197, 44] on button "Logs" at bounding box center [1203, 44] width 30 height 12
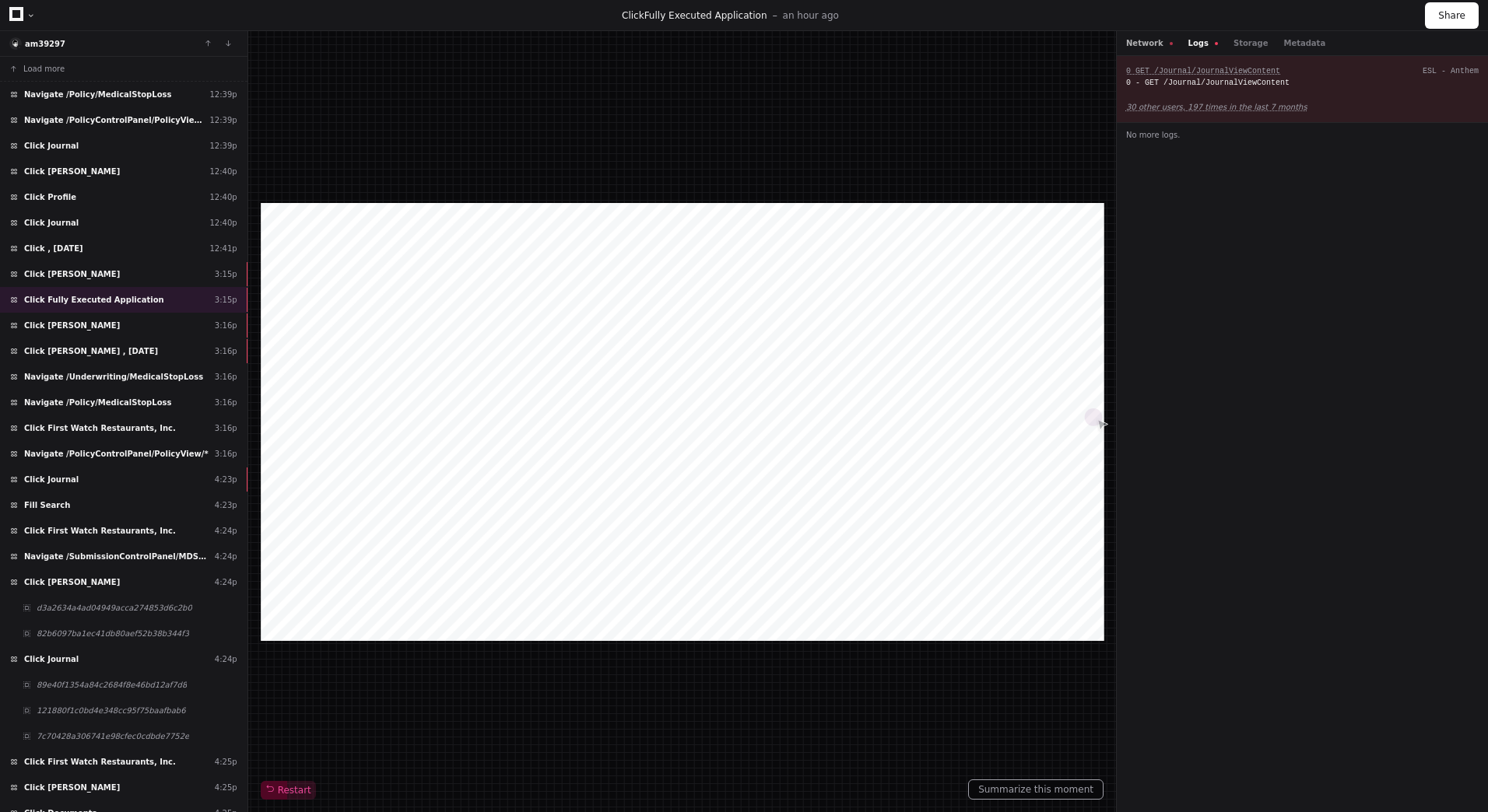
click at [1148, 42] on button "Network" at bounding box center [1149, 44] width 47 height 12
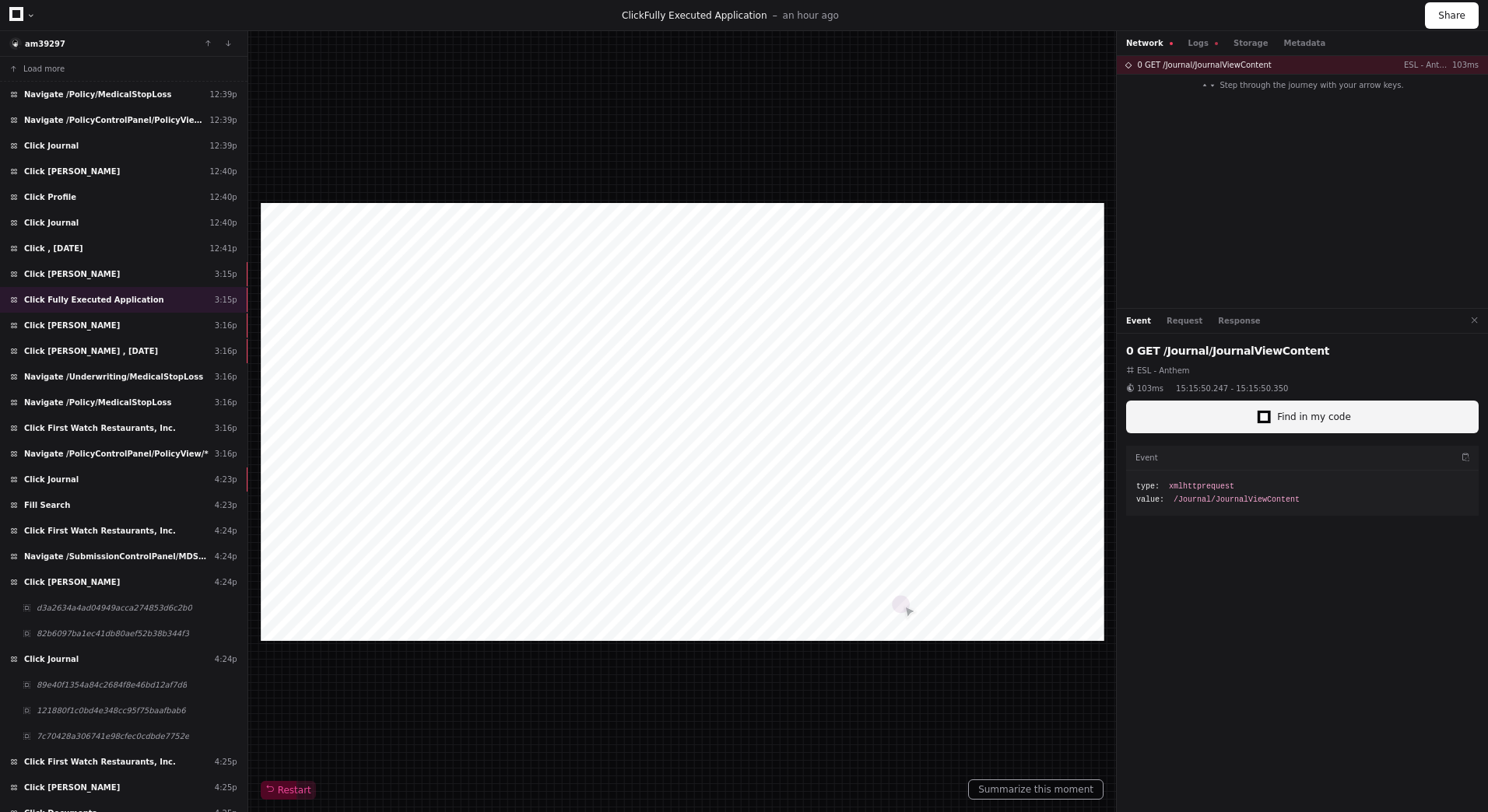
click at [1295, 412] on span "Find in my code" at bounding box center [1313, 417] width 74 height 13
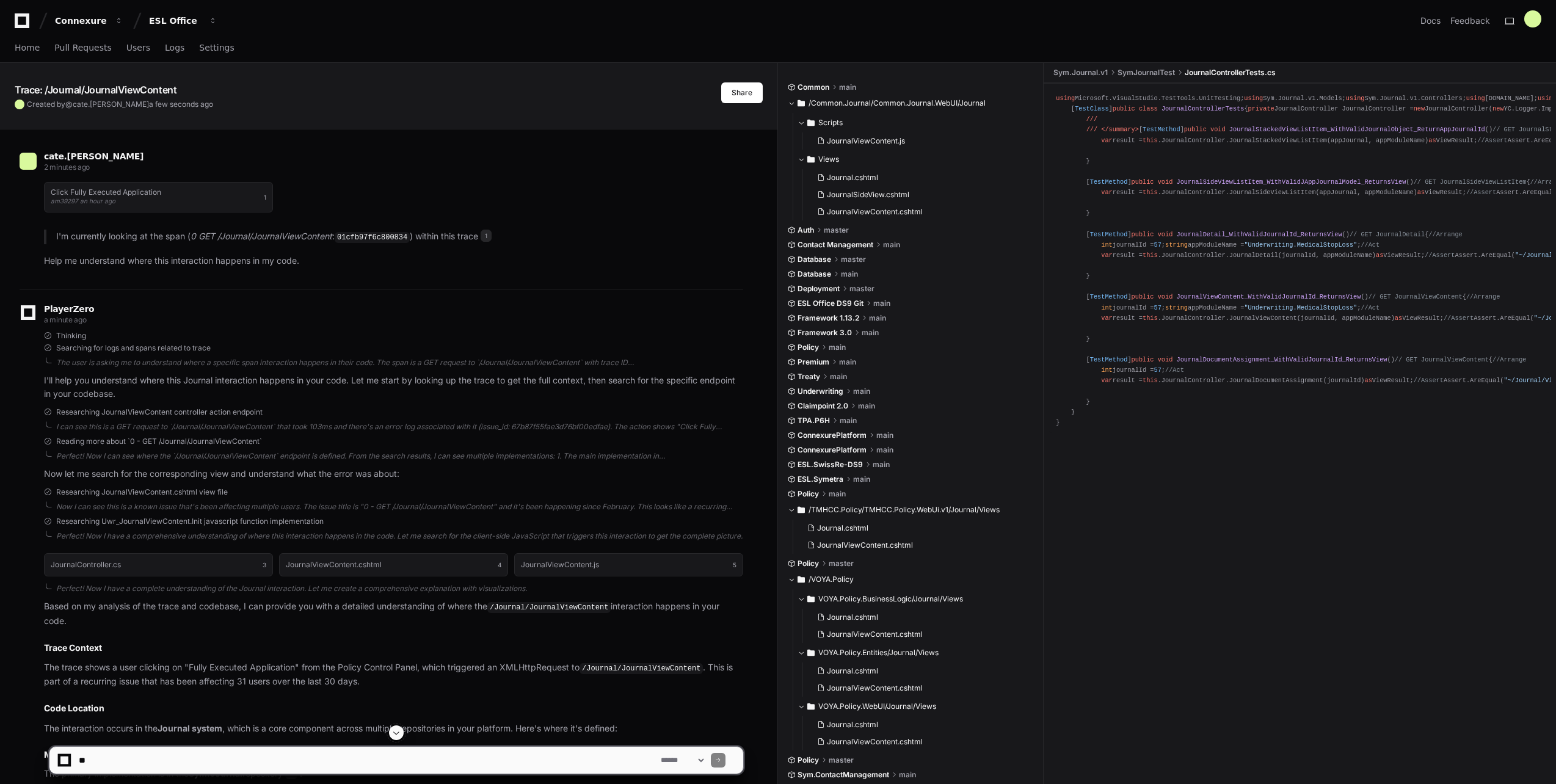
scroll to position [61, 0]
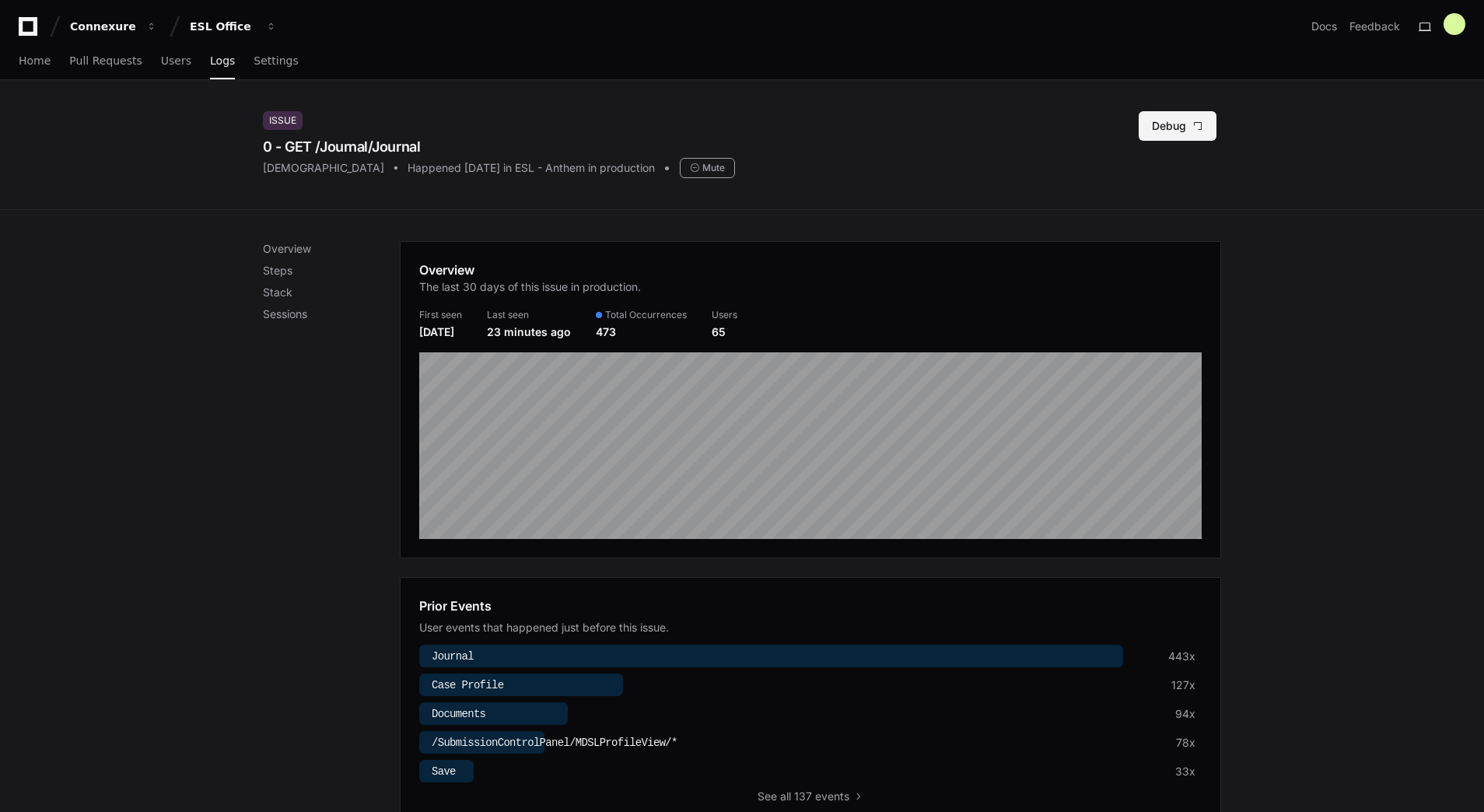
click at [1175, 127] on button "Debug" at bounding box center [1178, 126] width 78 height 30
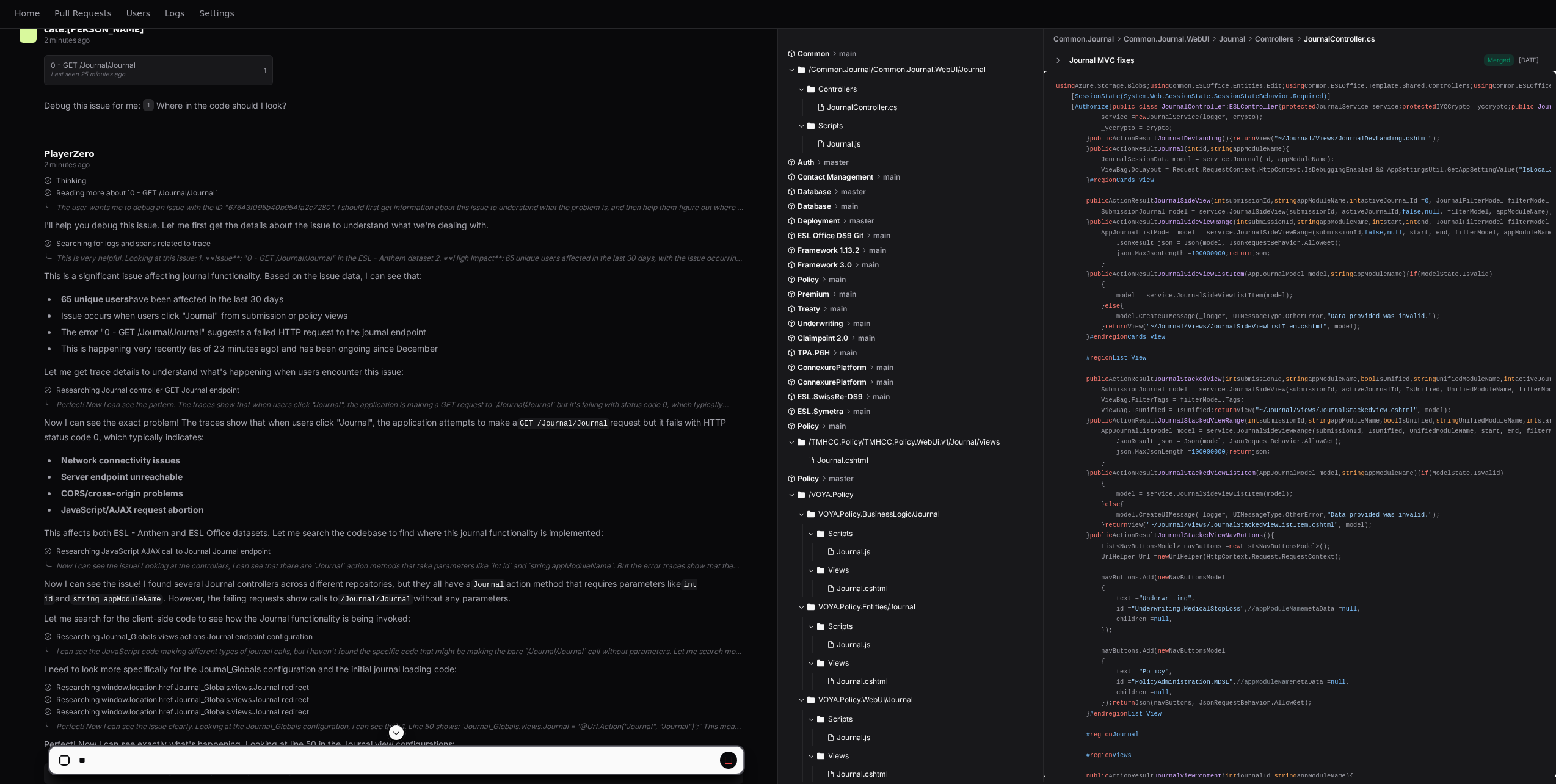
scroll to position [363, 0]
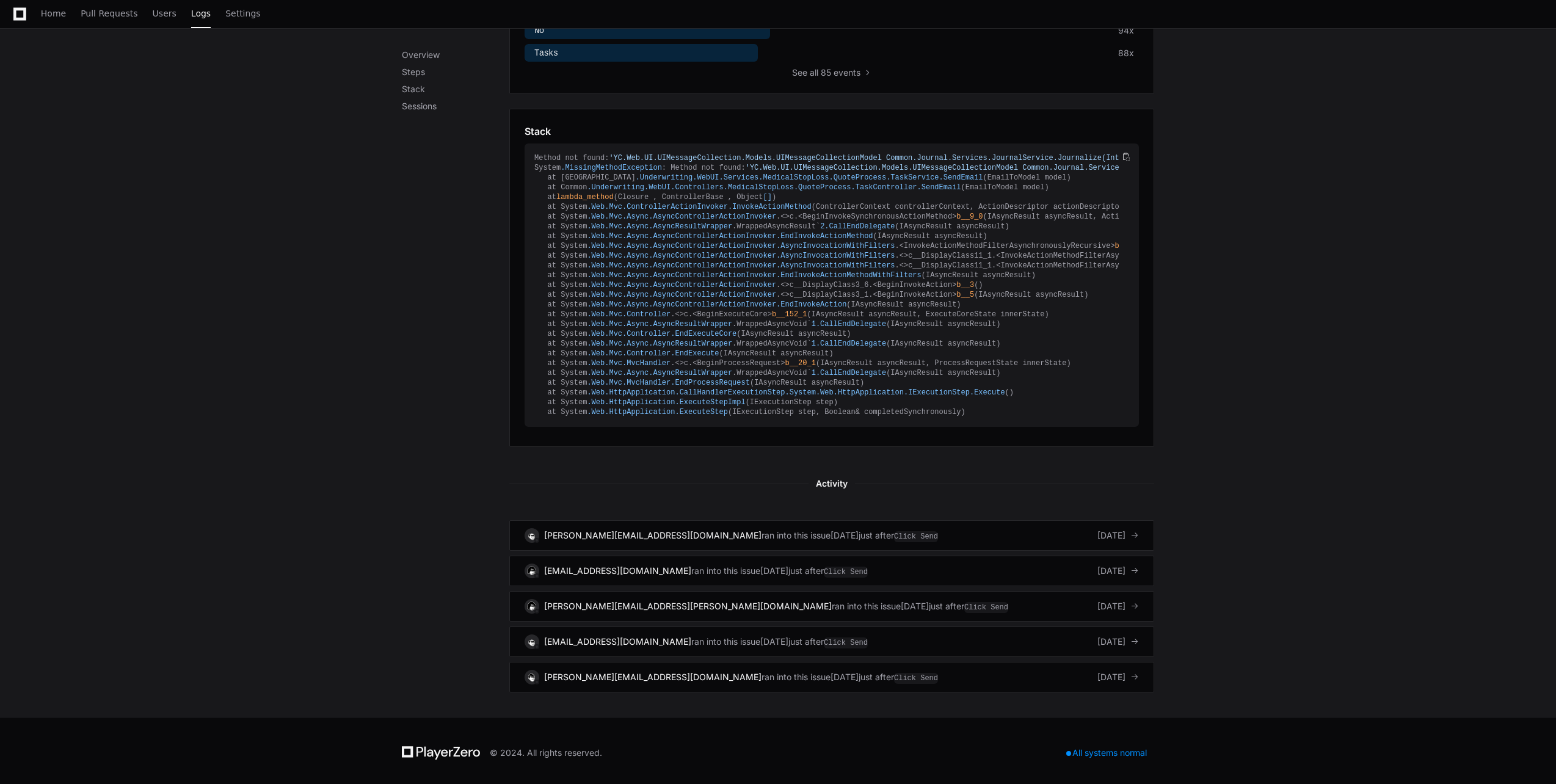
scroll to position [557, 0]
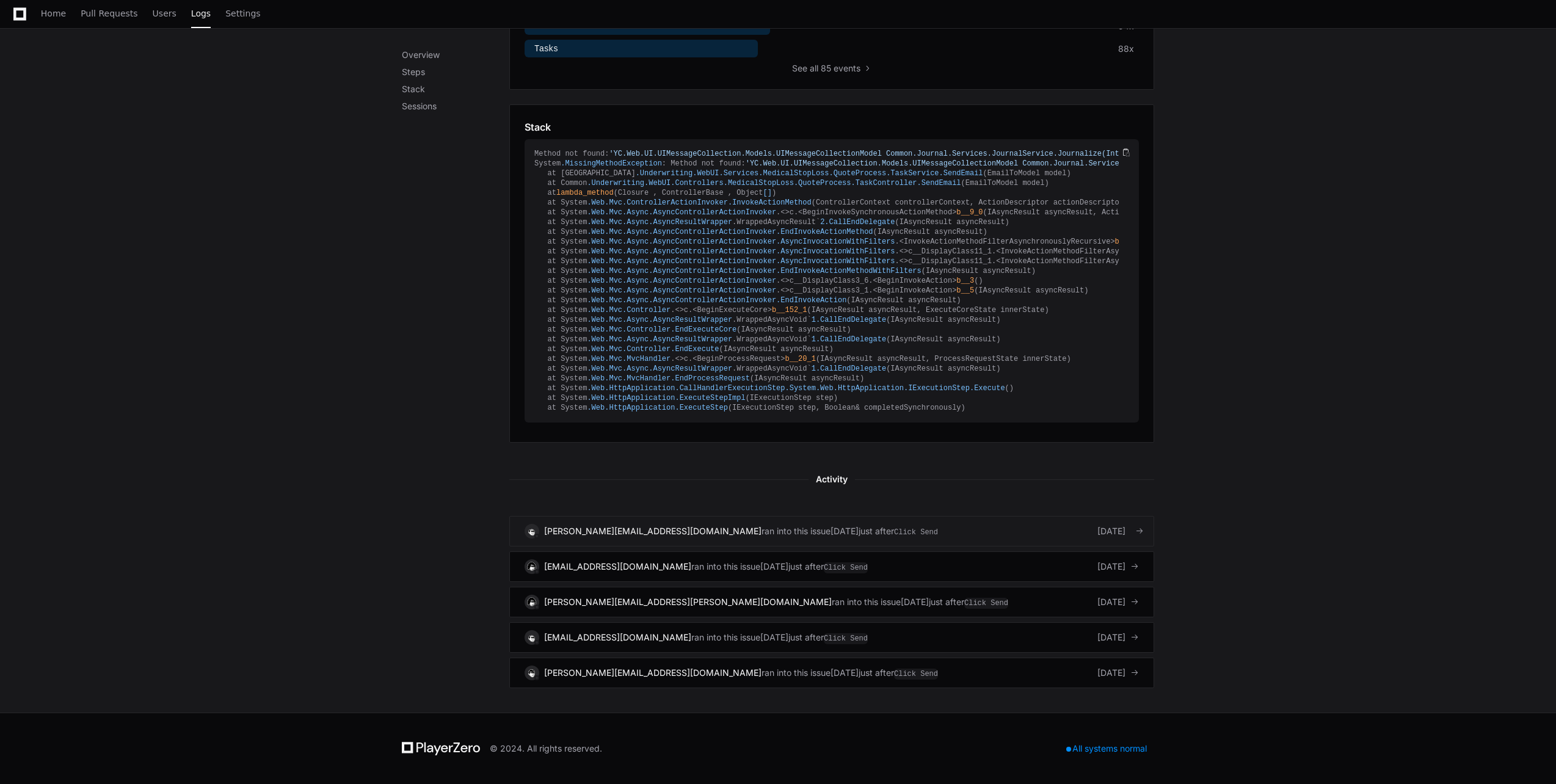
click at [862, 533] on div "tricia.nice@iisinet.com ran into this issue 13 days ago just after Click Send 1…" at bounding box center [832, 531] width 614 height 15
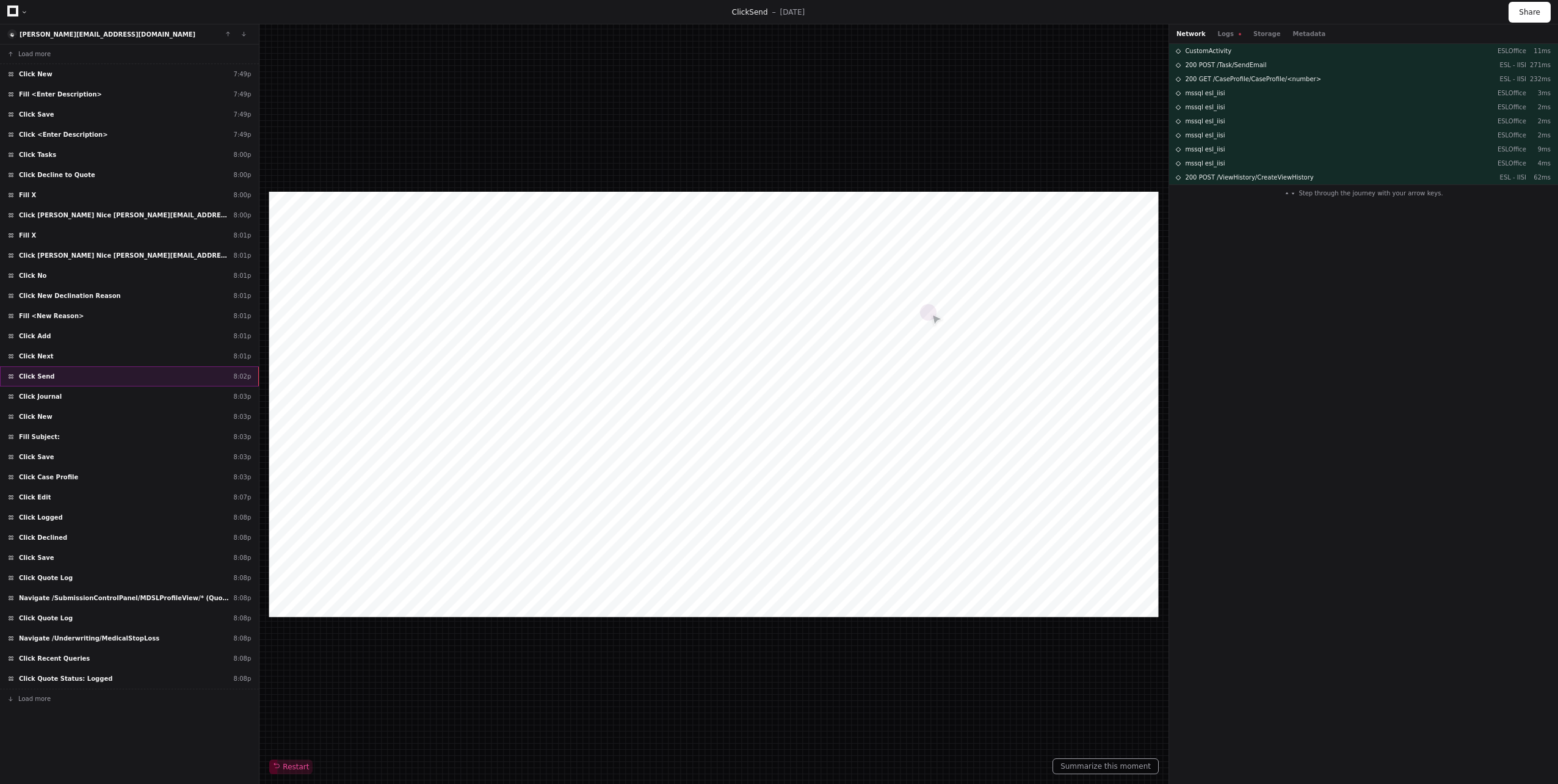
click at [192, 378] on div "Click Send 8:02p" at bounding box center [129, 376] width 259 height 20
click at [1218, 34] on button "Logs" at bounding box center [1229, 34] width 24 height 9
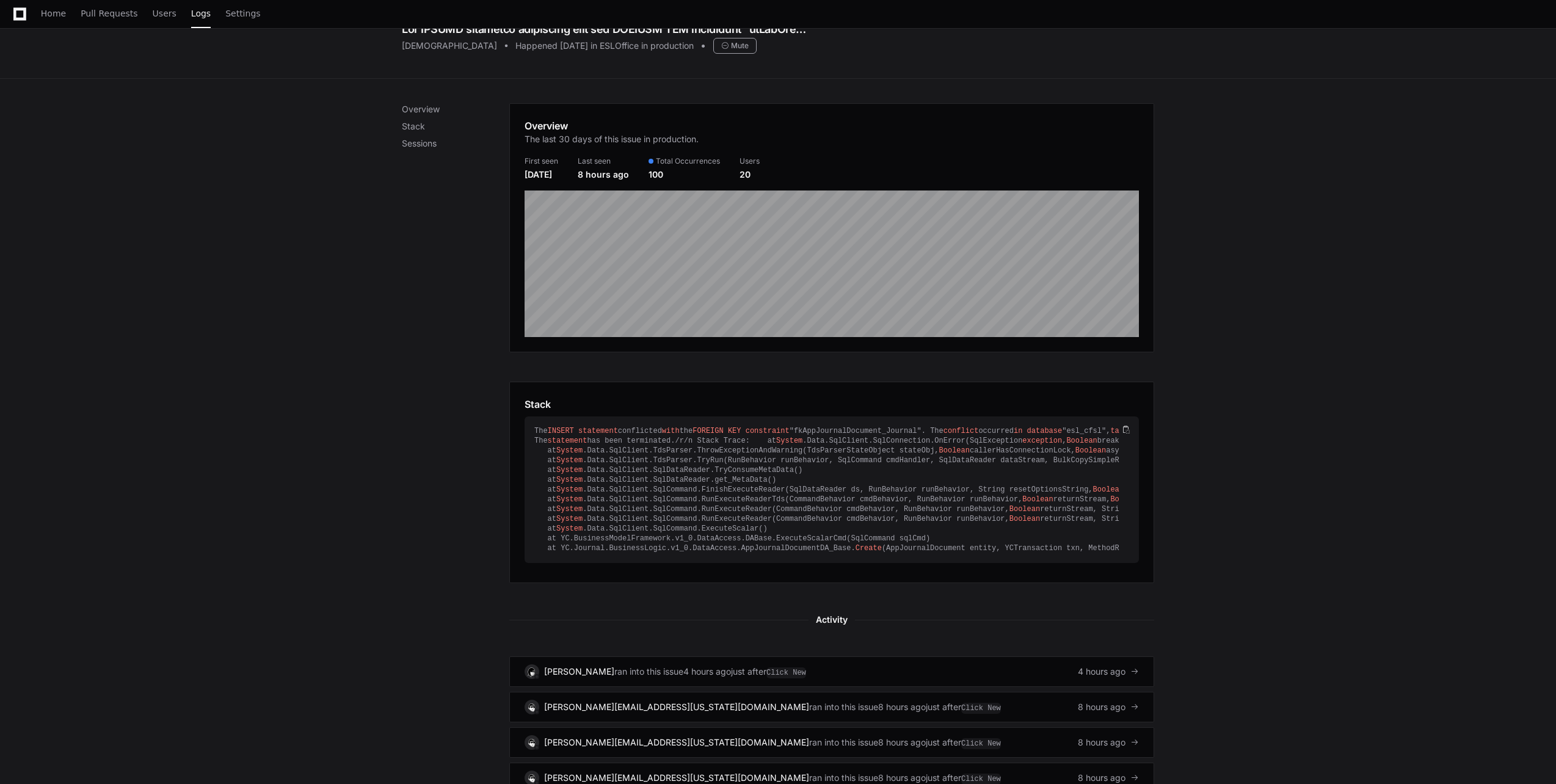
scroll to position [236, 0]
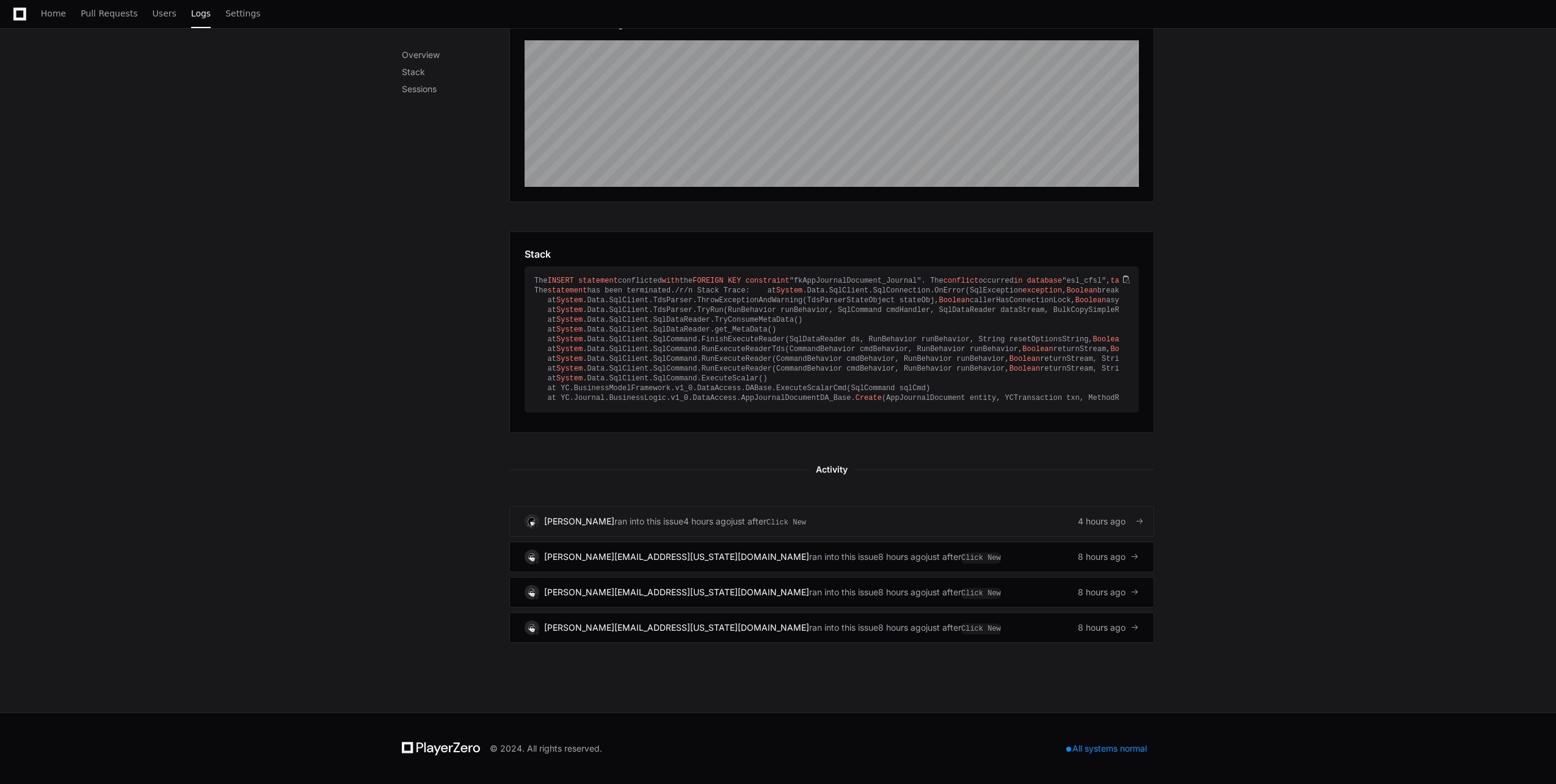
click at [633, 527] on span "ran into this issue" at bounding box center [648, 521] width 69 height 12
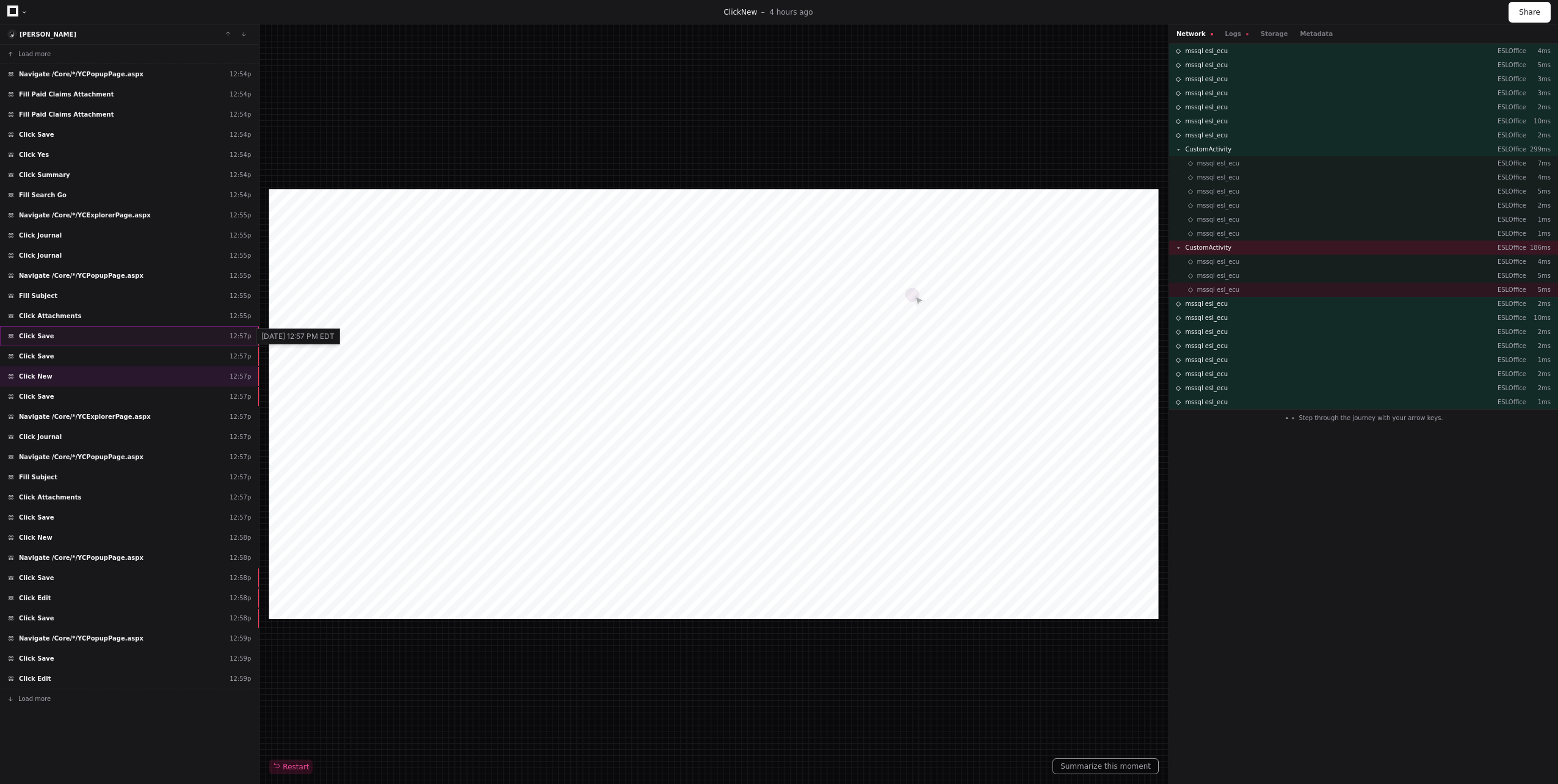
click at [233, 334] on div "12:57p" at bounding box center [241, 337] width 21 height 9
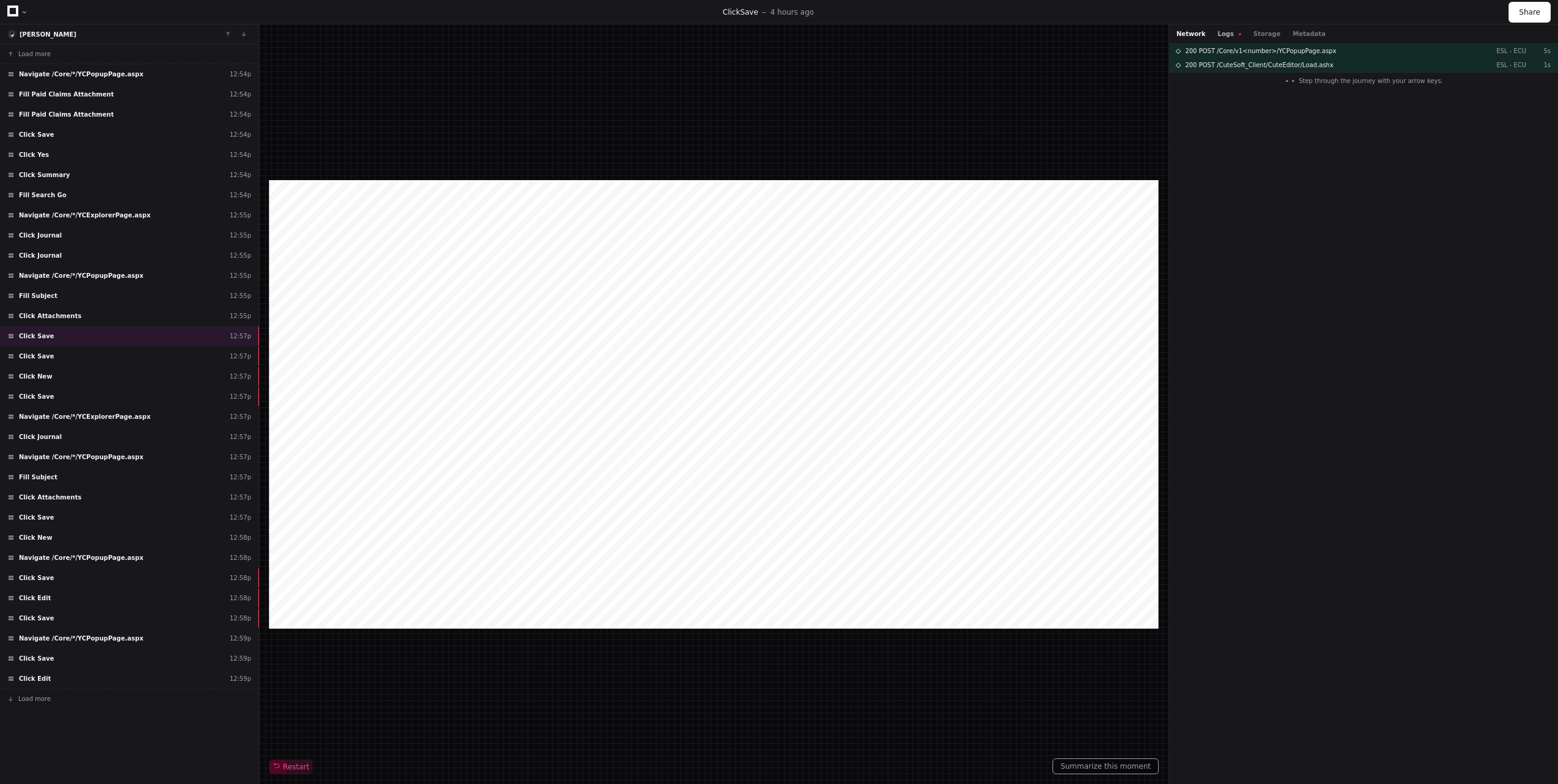
click at [1222, 34] on button "Logs" at bounding box center [1229, 34] width 24 height 9
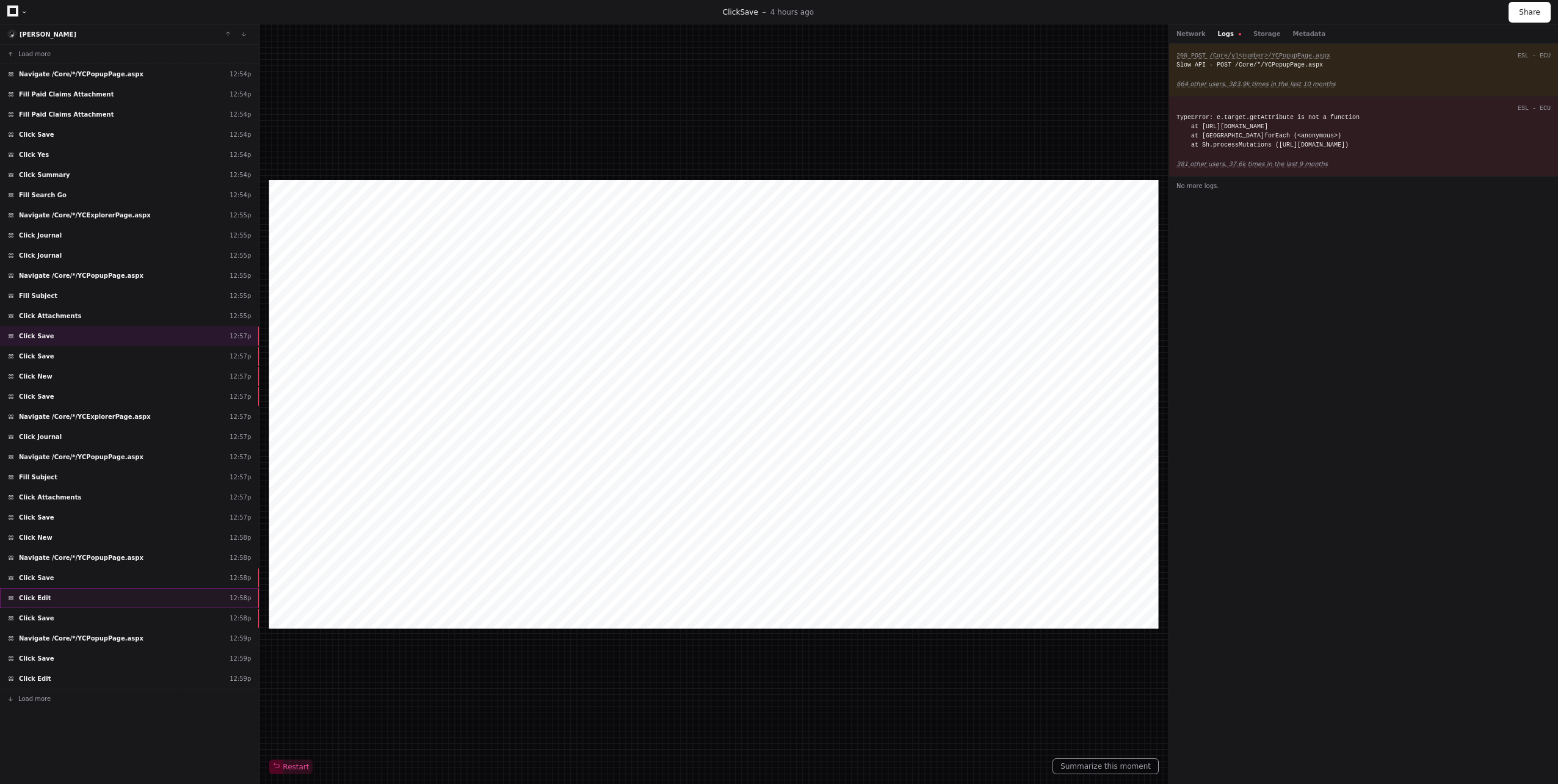
click at [158, 599] on div "Click Edit 12:58p" at bounding box center [129, 598] width 259 height 20
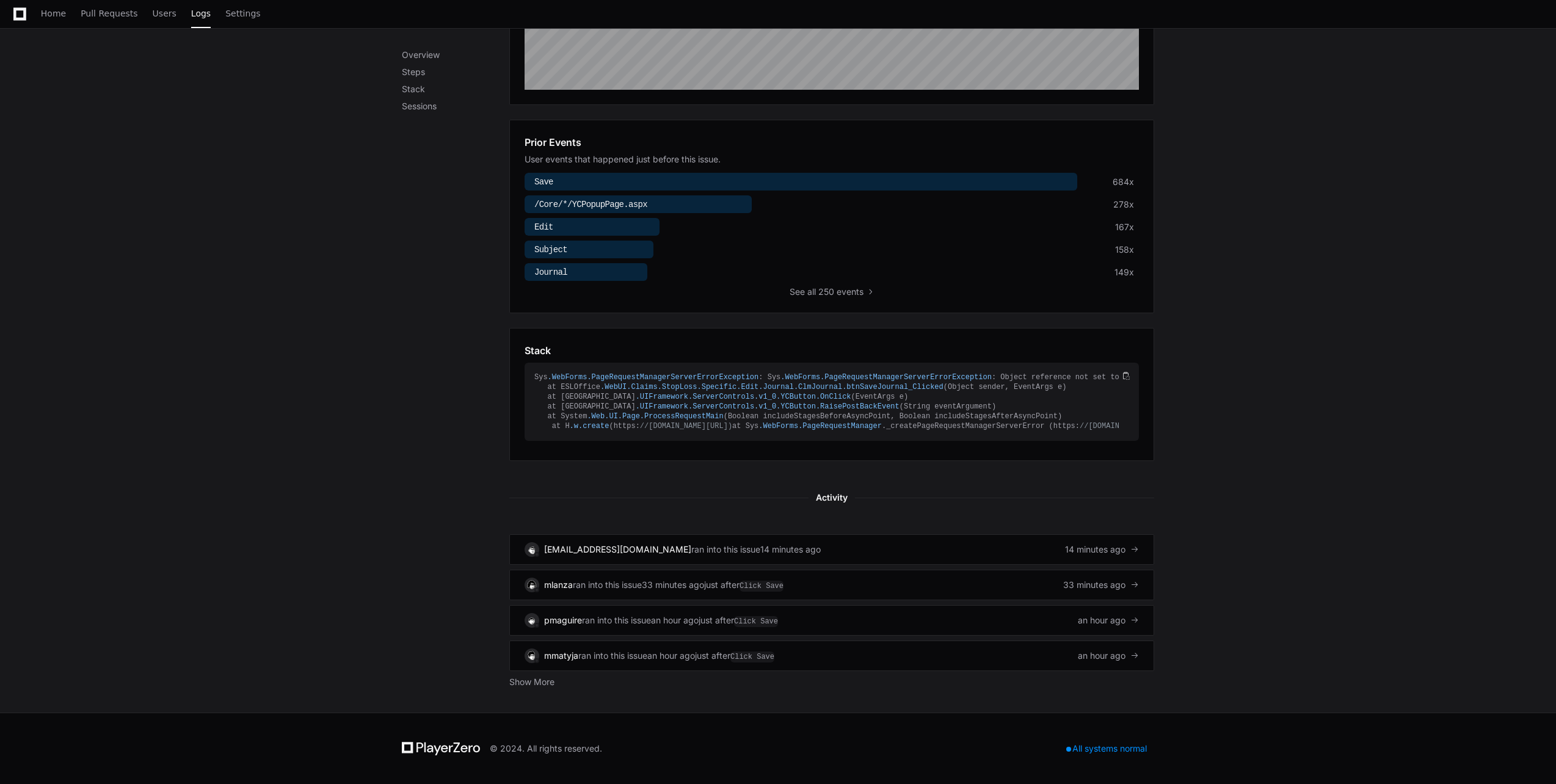
scroll to position [404, 0]
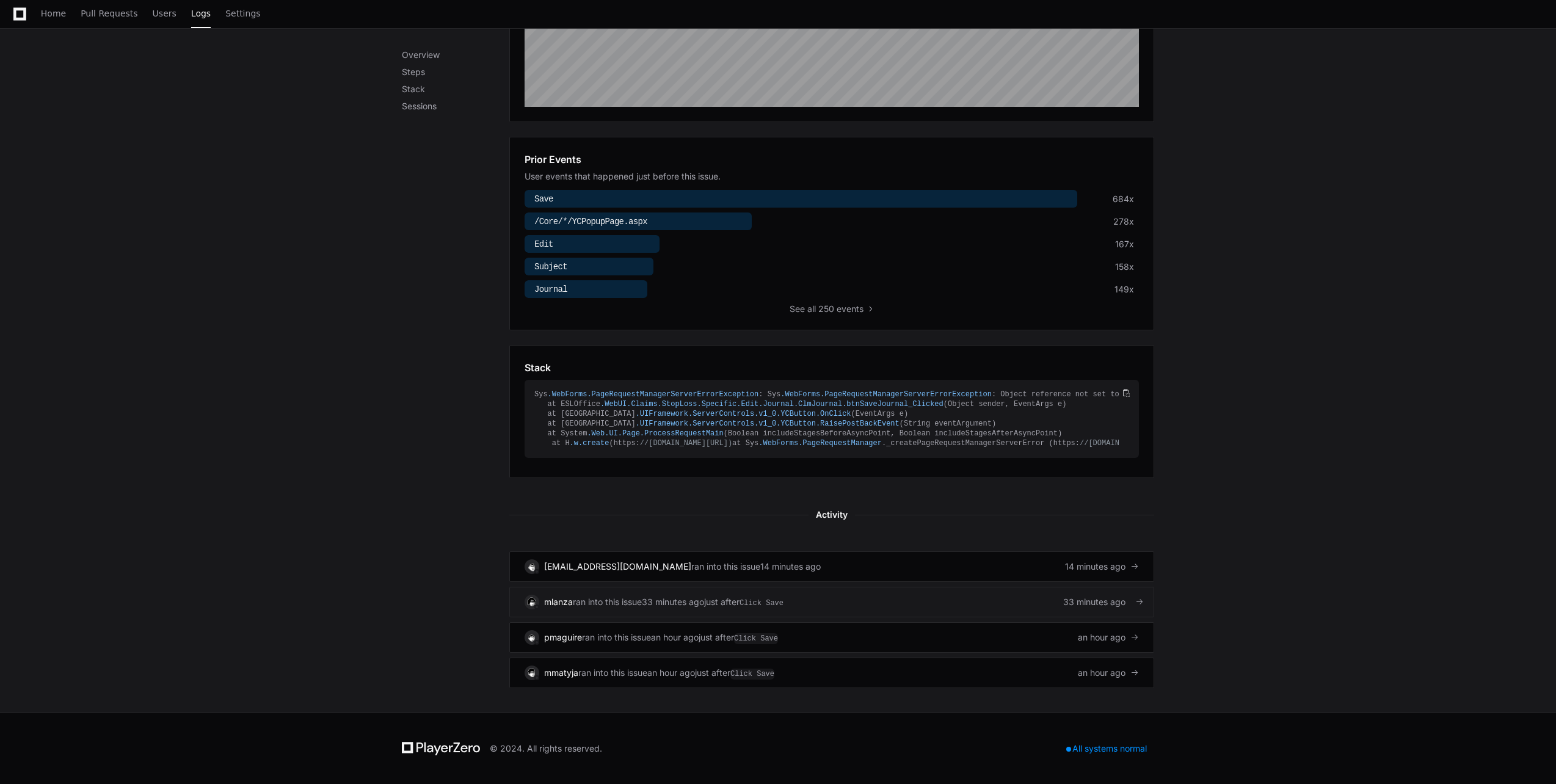
click at [703, 593] on link "mlanza ran into this issue 33 minutes ago just after Click Save 33 minutes ago" at bounding box center [832, 601] width 645 height 30
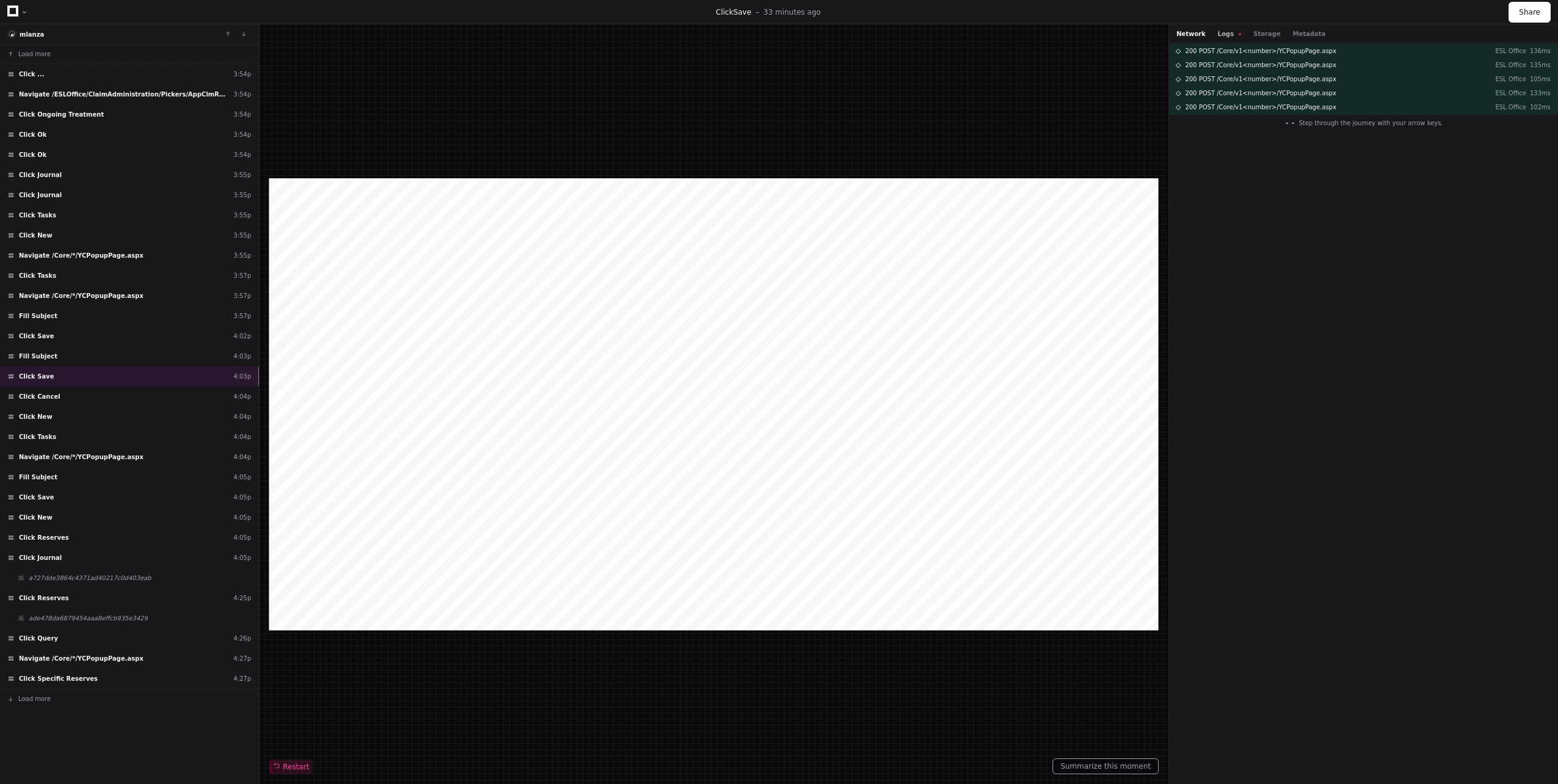
click at [1223, 36] on button "Logs" at bounding box center [1229, 34] width 24 height 9
